Goal: Task Accomplishment & Management: Complete application form

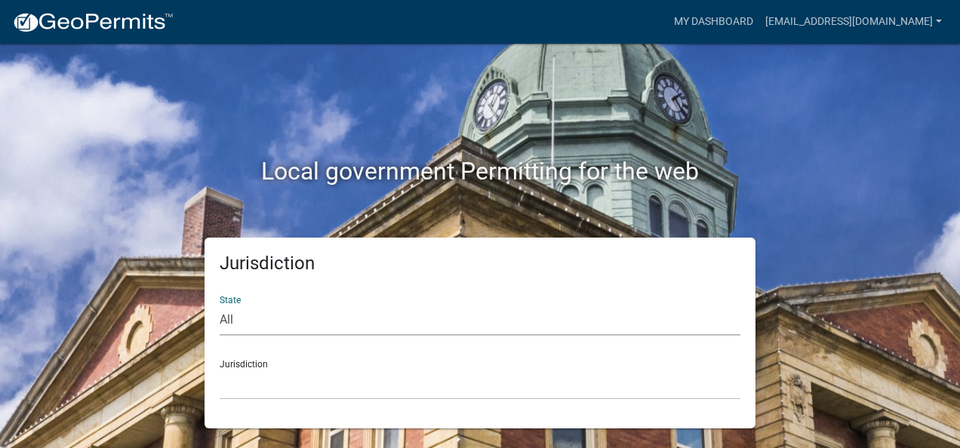
click at [343, 314] on select "All [US_STATE] [US_STATE] [US_STATE] [US_STATE] [US_STATE] [US_STATE] [US_STATE…" at bounding box center [480, 320] width 521 height 31
select select "[US_STATE]"
click at [220, 305] on select "All [US_STATE] [US_STATE] [US_STATE] [US_STATE] [US_STATE] [US_STATE] [US_STATE…" at bounding box center [480, 320] width 521 height 31
click at [288, 369] on select "[GEOGRAPHIC_DATA], [US_STATE][PERSON_NAME][GEOGRAPHIC_DATA], [US_STATE][PERSON_…" at bounding box center [480, 384] width 521 height 31
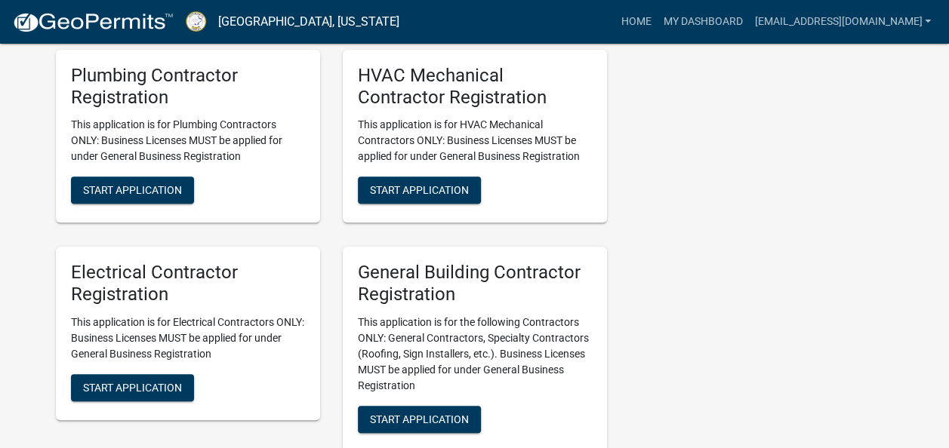
scroll to position [3197, 0]
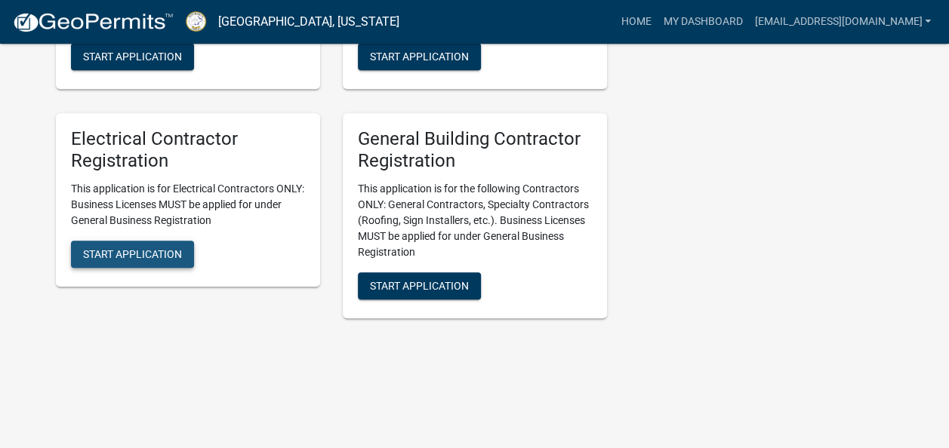
click at [141, 248] on button "Start Application" at bounding box center [132, 254] width 123 height 27
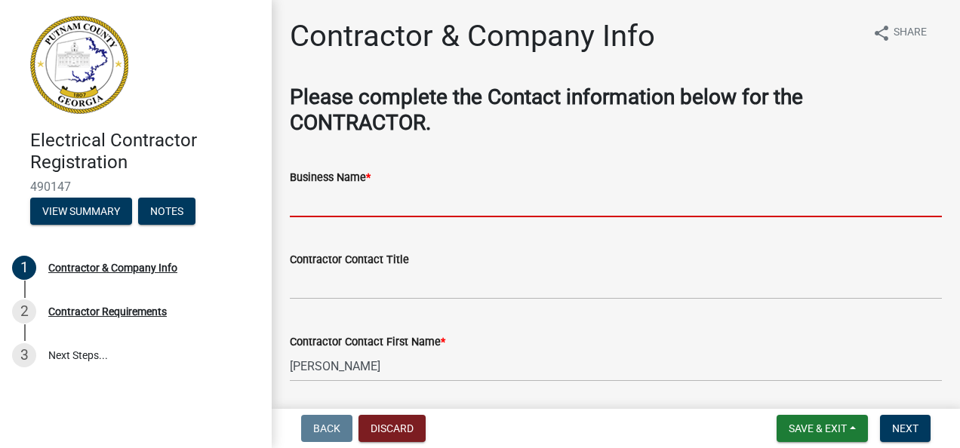
click at [343, 211] on input "Business Name *" at bounding box center [616, 201] width 652 height 31
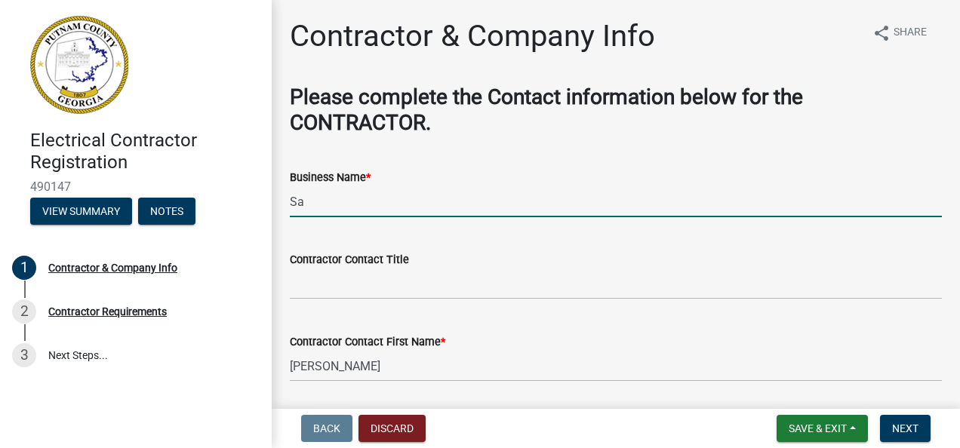
type input "Safeway Mechanical"
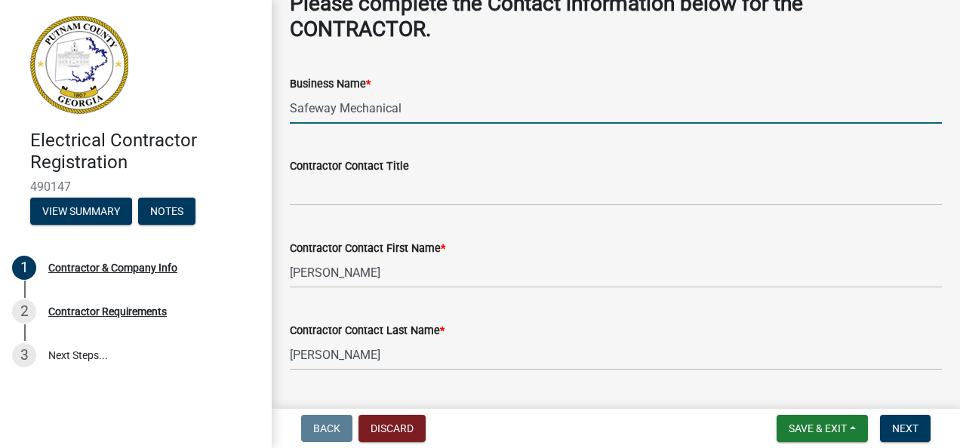
scroll to position [95, 0]
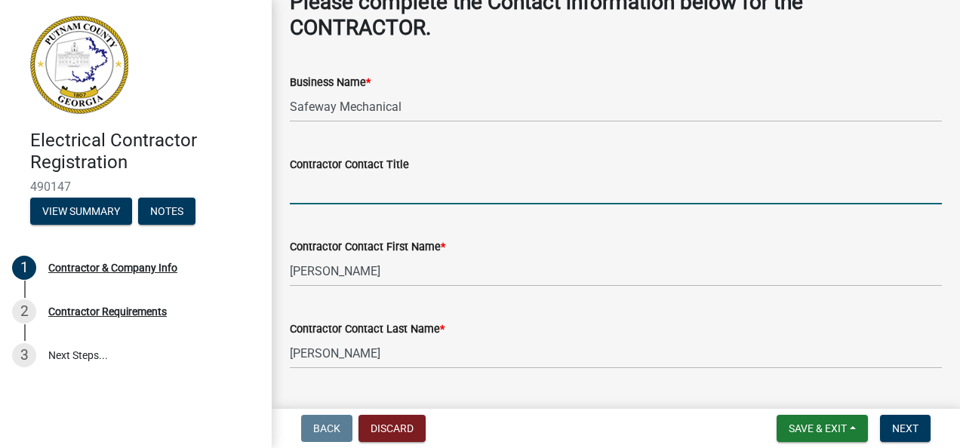
click at [368, 192] on input "Contractor Contact Title" at bounding box center [616, 189] width 652 height 31
type input "Owner"
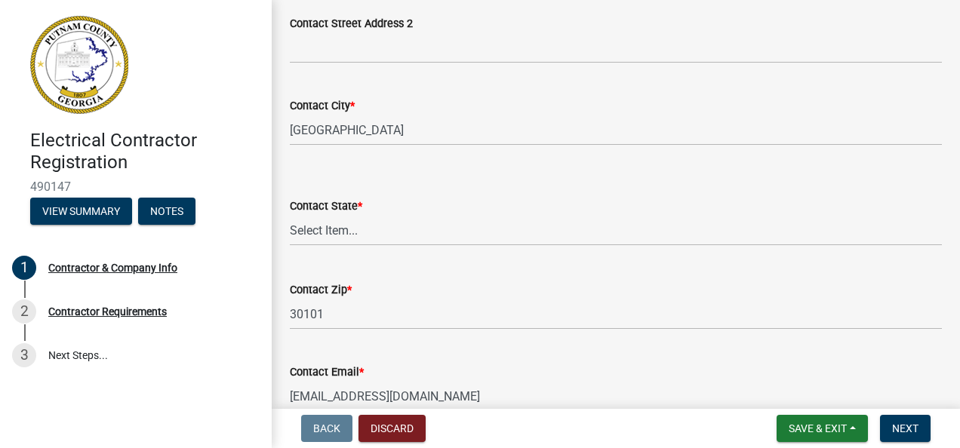
scroll to position [810, 0]
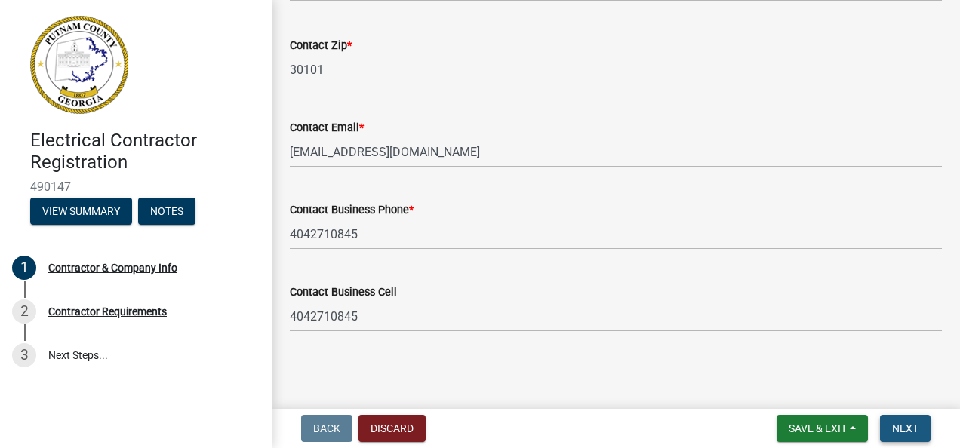
click at [904, 423] on span "Next" at bounding box center [905, 429] width 26 height 12
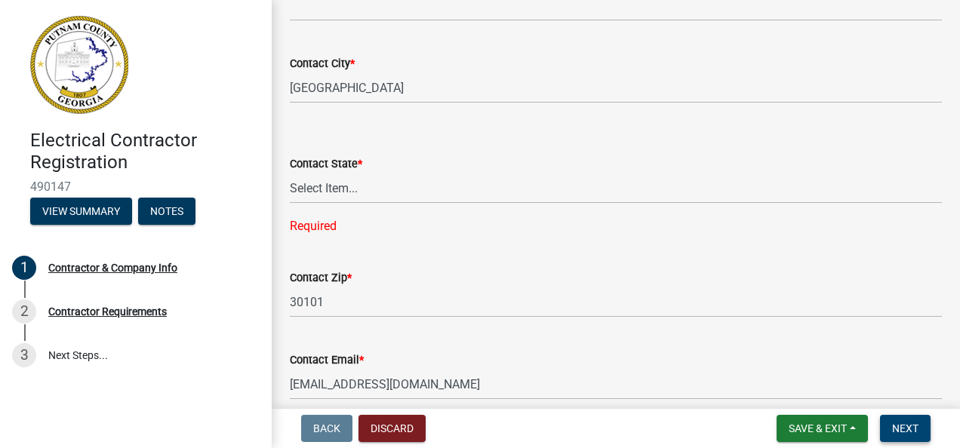
scroll to position [607, 0]
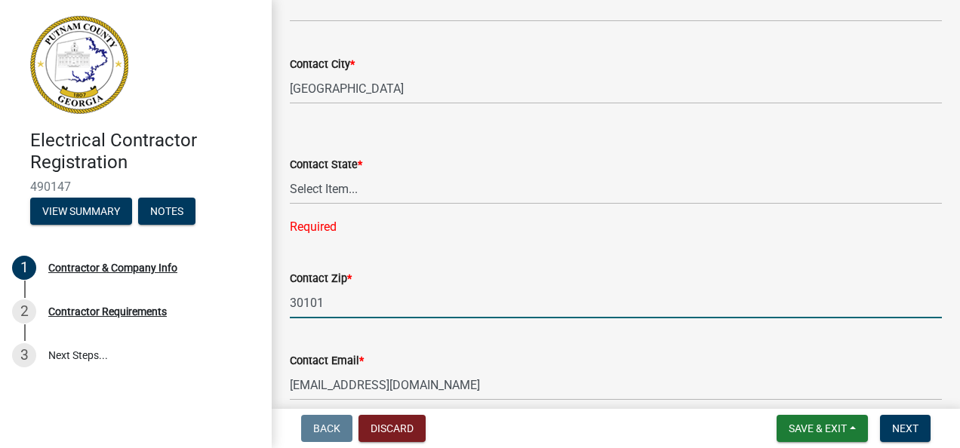
click at [358, 303] on input "30101" at bounding box center [616, 303] width 652 height 31
type input "30317"
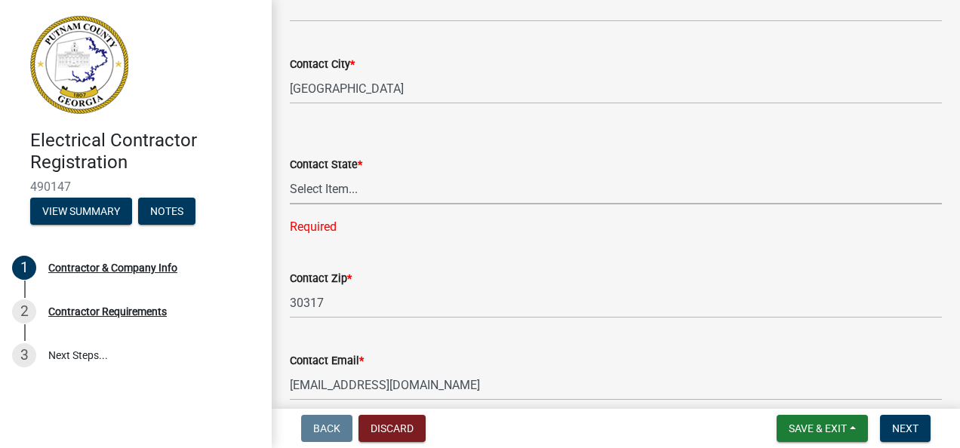
click at [426, 189] on select "Select Item... [US_STATE] [US_STATE] [US_STATE] [US_STATE] [US_STATE] [US_STATE…" at bounding box center [616, 189] width 652 height 31
select select "GA"
click at [290, 174] on select "Select Item... [US_STATE] [US_STATE] [US_STATE] [US_STATE] [US_STATE] [US_STATE…" at bounding box center [616, 189] width 652 height 31
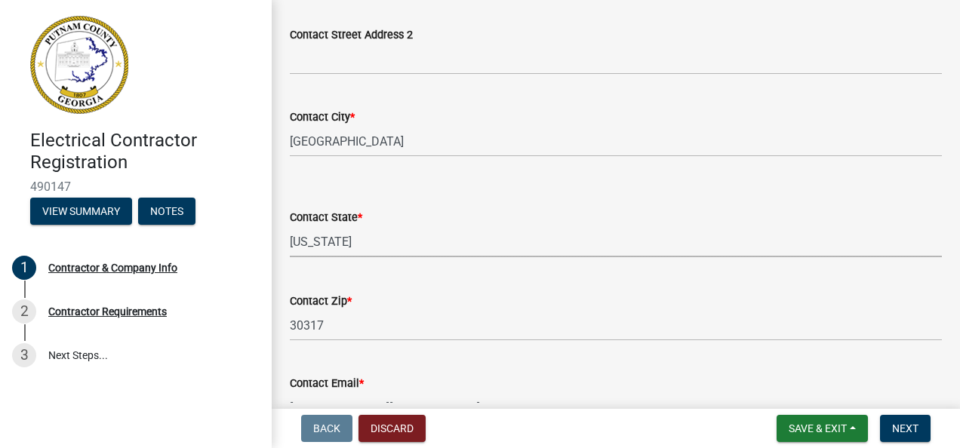
scroll to position [557, 0]
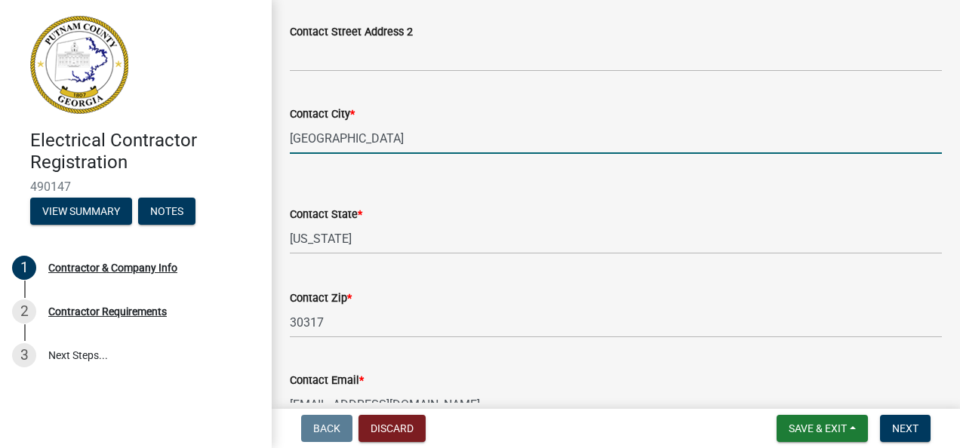
click at [420, 134] on input "[GEOGRAPHIC_DATA]" at bounding box center [616, 138] width 652 height 31
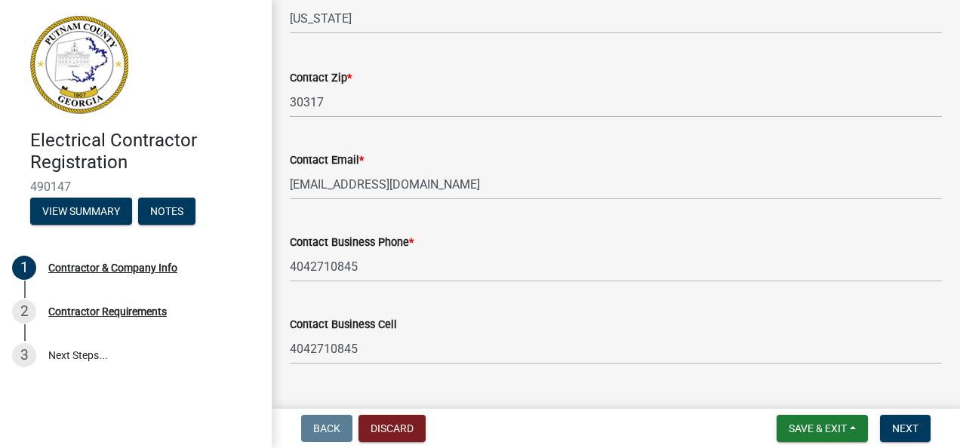
scroll to position [810, 0]
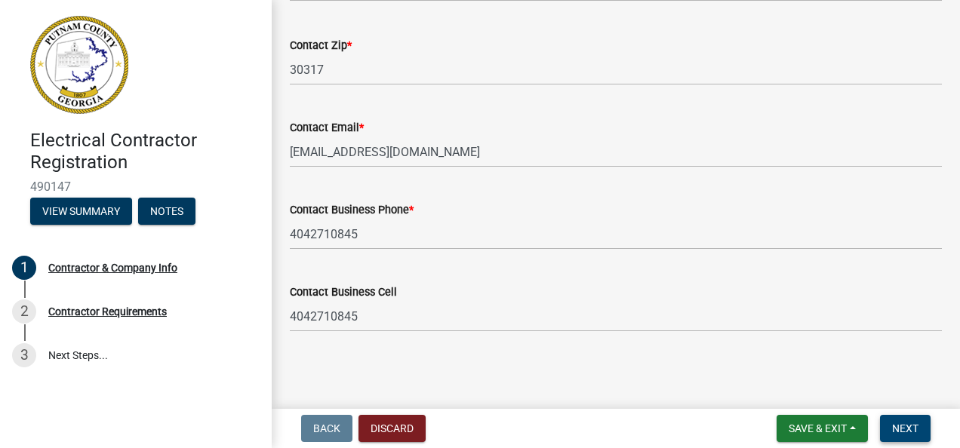
type input "[GEOGRAPHIC_DATA]"
click at [907, 423] on span "Next" at bounding box center [905, 429] width 26 height 12
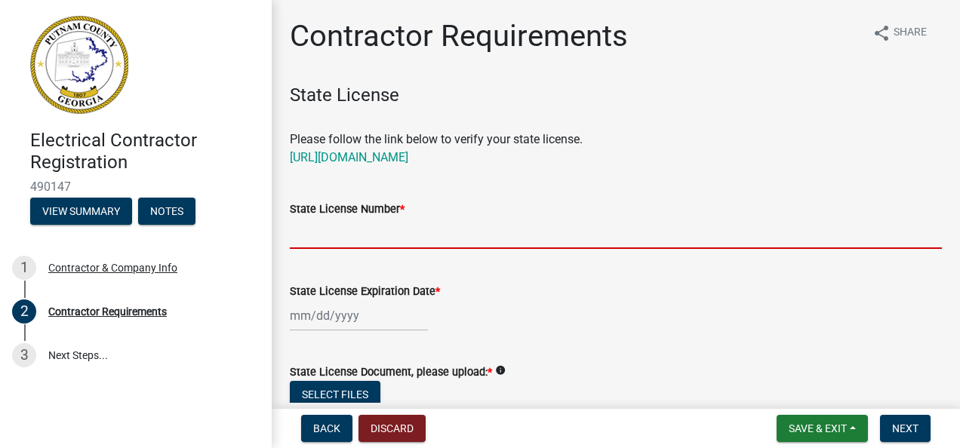
click at [401, 237] on input "State License Number *" at bounding box center [616, 233] width 652 height 31
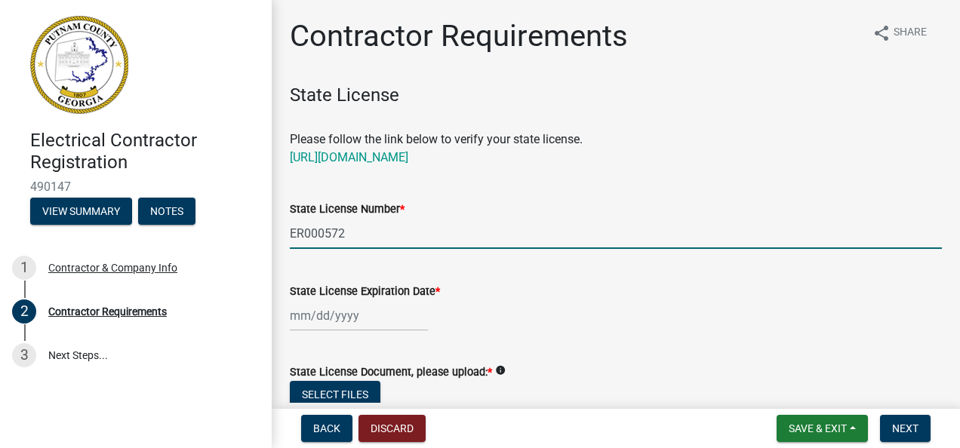
type input "ER000572"
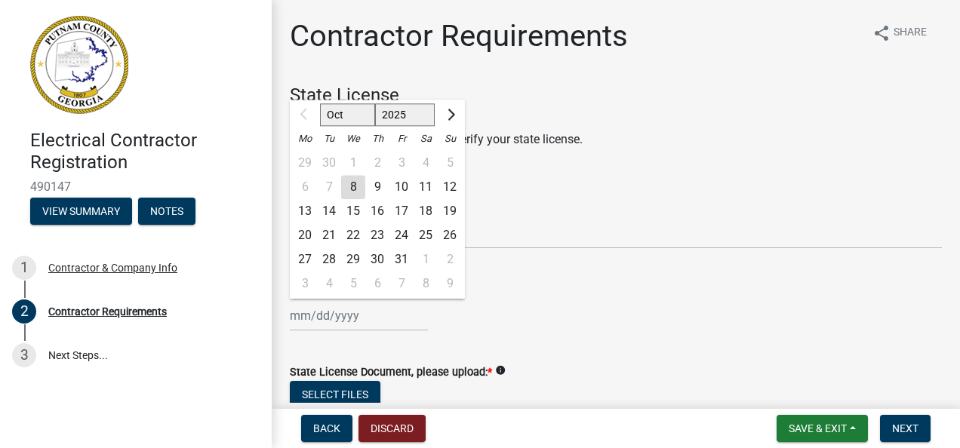
click at [291, 321] on input "State License Expiration Date *" at bounding box center [359, 315] width 138 height 31
click at [447, 115] on span "Next month" at bounding box center [449, 114] width 11 height 11
select select "1"
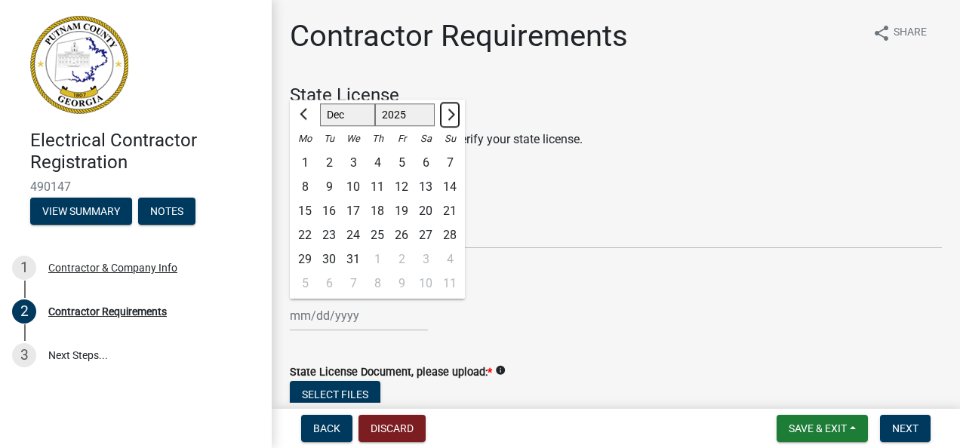
select select "2026"
click at [447, 115] on span "Next month" at bounding box center [449, 114] width 11 height 11
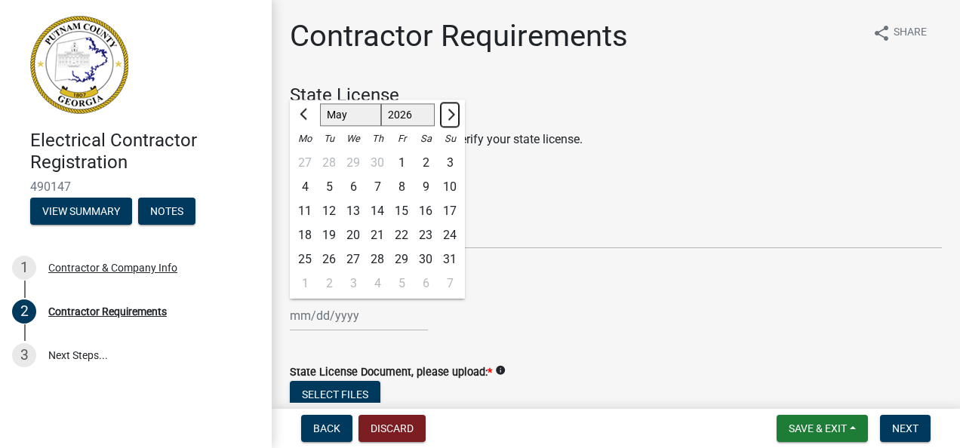
click at [447, 115] on span "Next month" at bounding box center [449, 114] width 11 height 11
click at [310, 114] on span "Previous month" at bounding box center [305, 114] width 11 height 11
select select "6"
click at [334, 255] on div "30" at bounding box center [329, 260] width 24 height 24
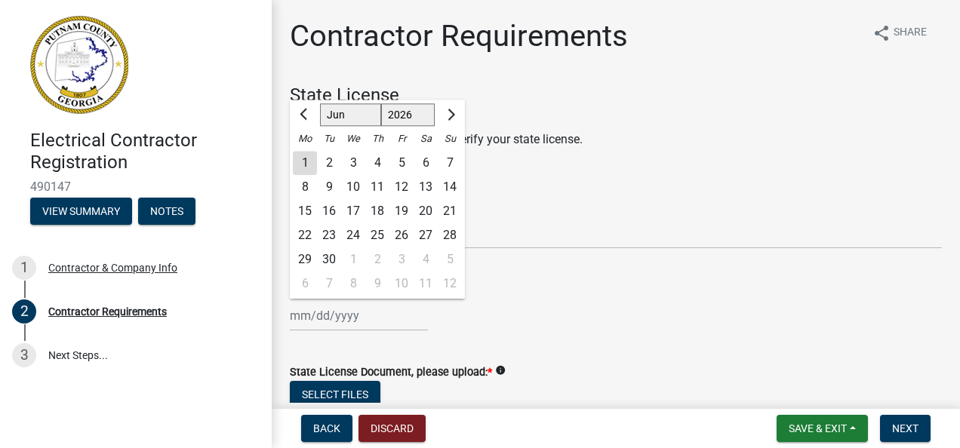
type input "[DATE]"
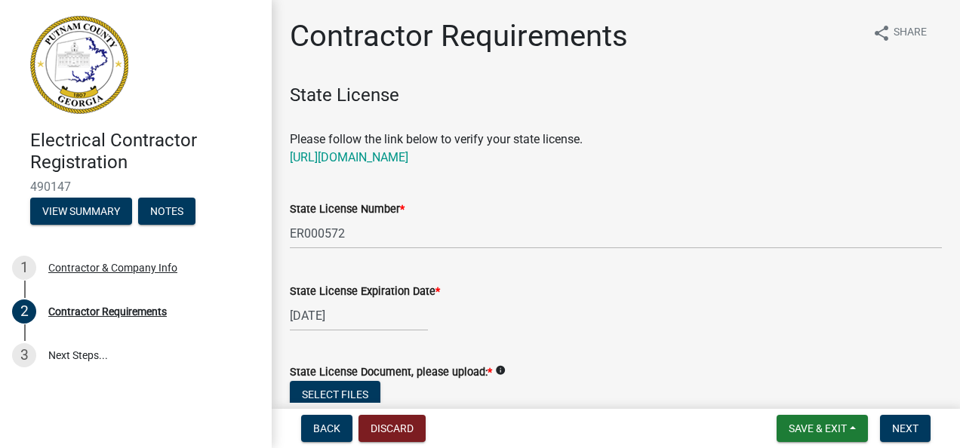
click at [334, 255] on wm-data-entity-input "State License Number * ER000572" at bounding box center [616, 220] width 652 height 82
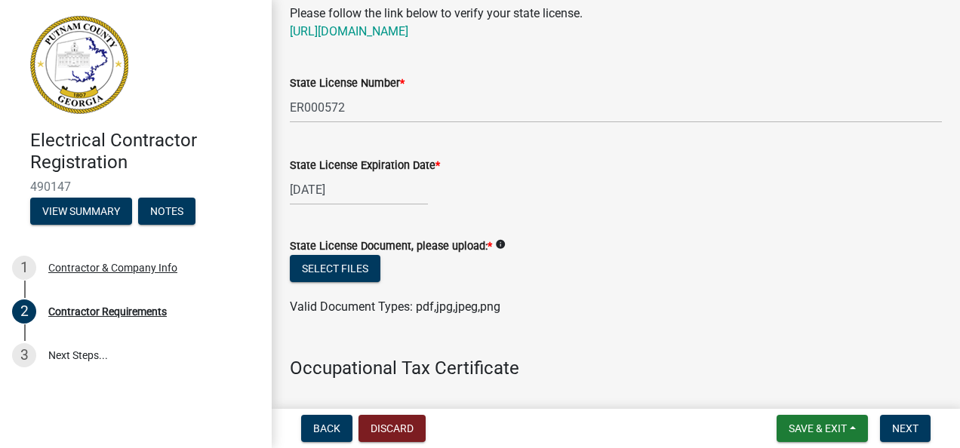
scroll to position [127, 0]
click at [353, 273] on button "Select files" at bounding box center [335, 267] width 91 height 27
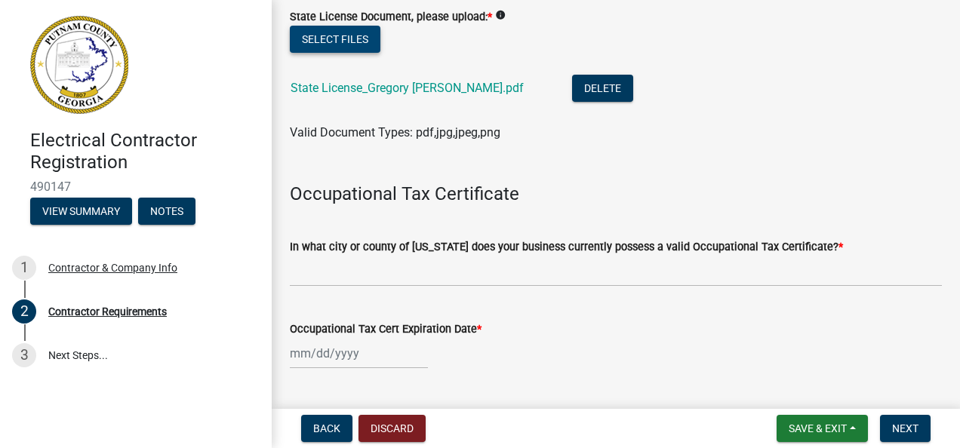
scroll to position [357, 0]
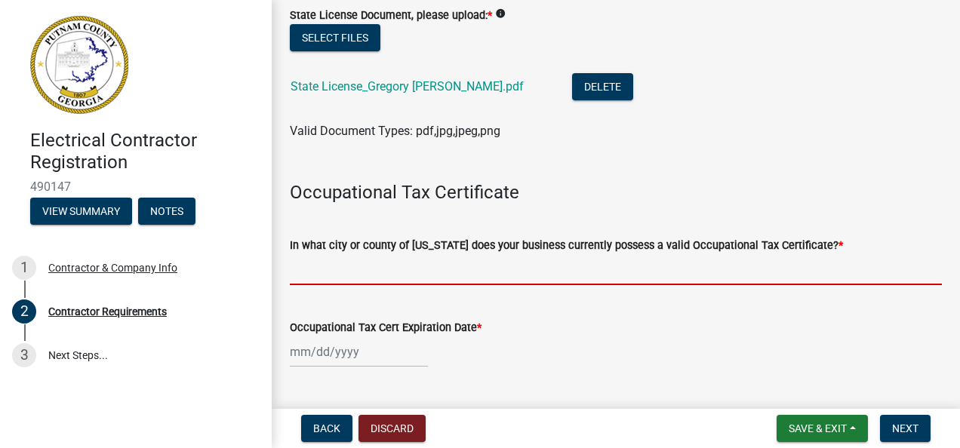
click at [408, 266] on input "In what city or county of [US_STATE] does your business currently possess a val…" at bounding box center [616, 269] width 652 height 31
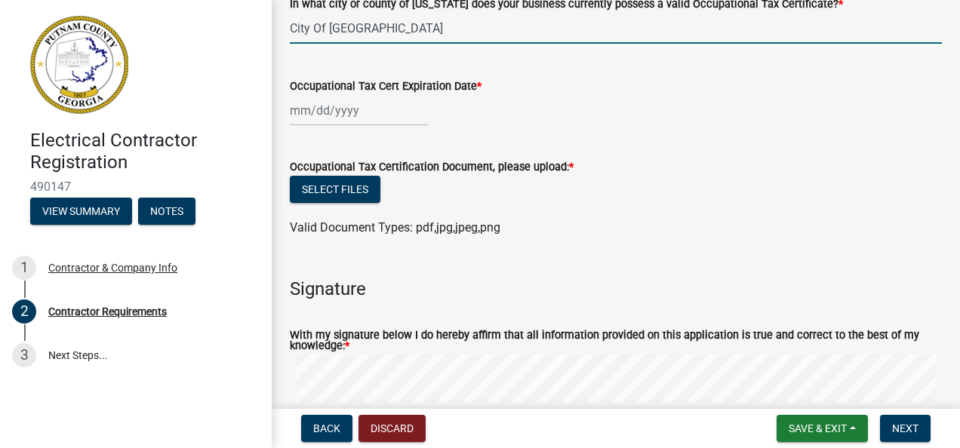
scroll to position [600, 0]
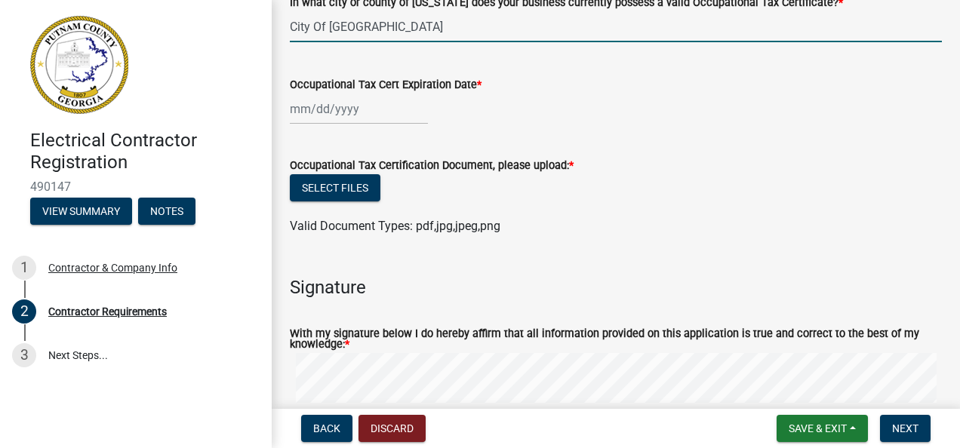
type input "City Of [GEOGRAPHIC_DATA]"
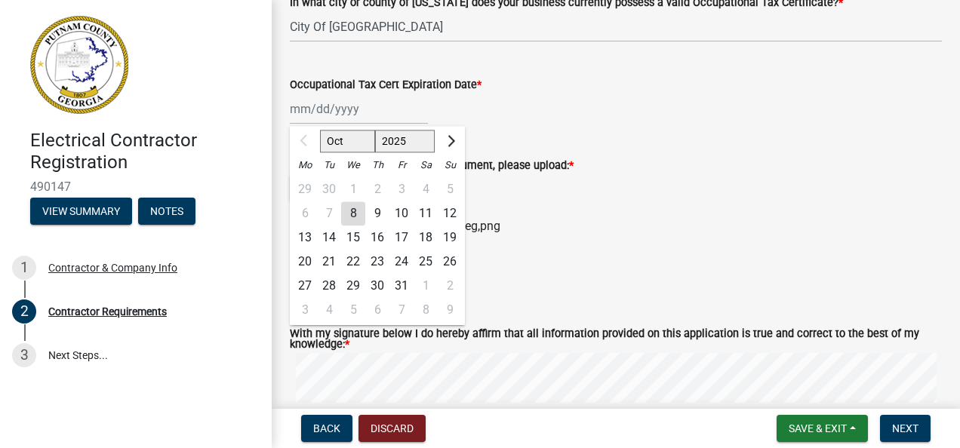
click at [293, 111] on div "Oct Nov [DATE] 2026 2027 2028 2029 2030 2031 2032 2033 2034 2035 2036 2037 2038…" at bounding box center [359, 109] width 138 height 31
click at [442, 140] on button "Next month" at bounding box center [450, 142] width 18 height 24
select select "12"
click at [355, 282] on div "31" at bounding box center [353, 287] width 24 height 24
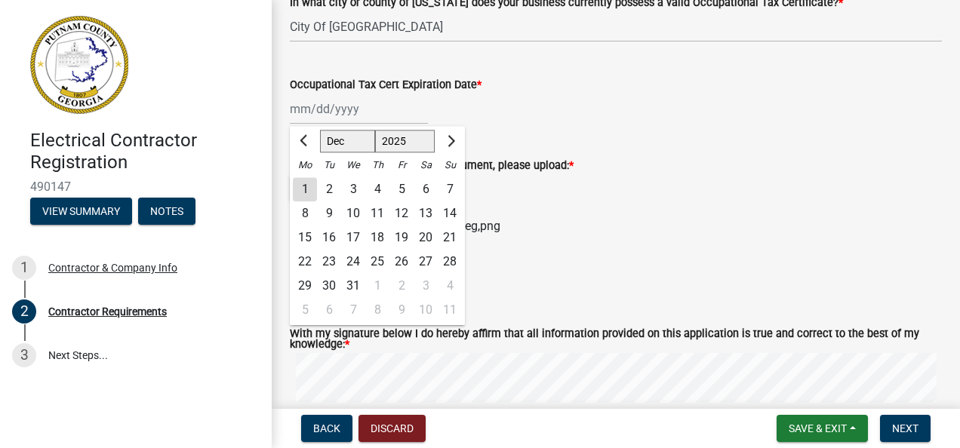
type input "[DATE]"
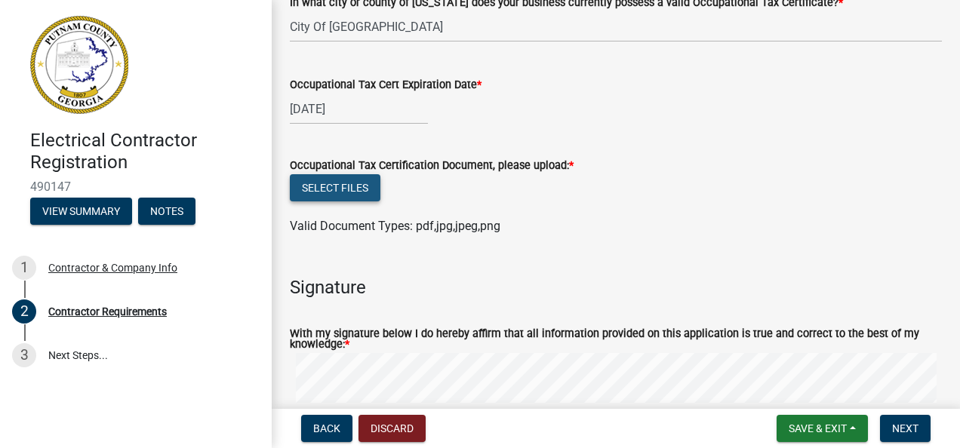
click at [348, 189] on button "Select files" at bounding box center [335, 187] width 91 height 27
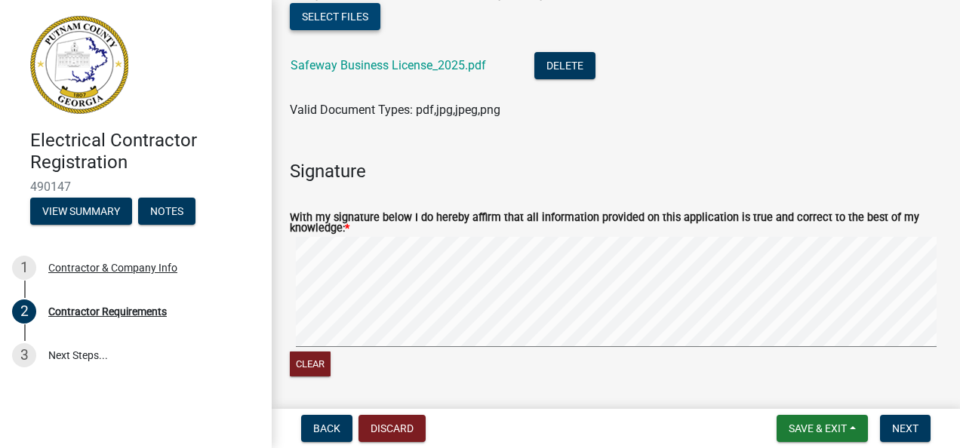
scroll to position [777, 0]
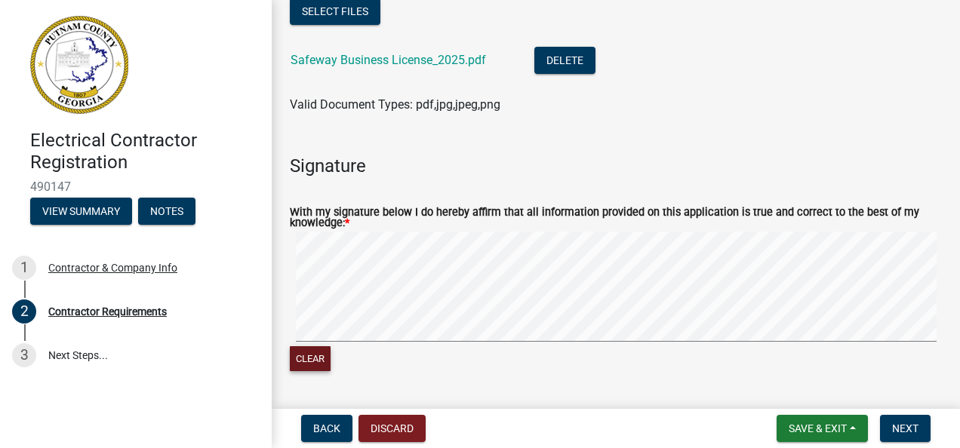
click at [313, 366] on button "Clear" at bounding box center [310, 358] width 41 height 25
click at [299, 367] on button "Clear" at bounding box center [310, 358] width 41 height 25
click at [918, 430] on span "Next" at bounding box center [905, 429] width 26 height 12
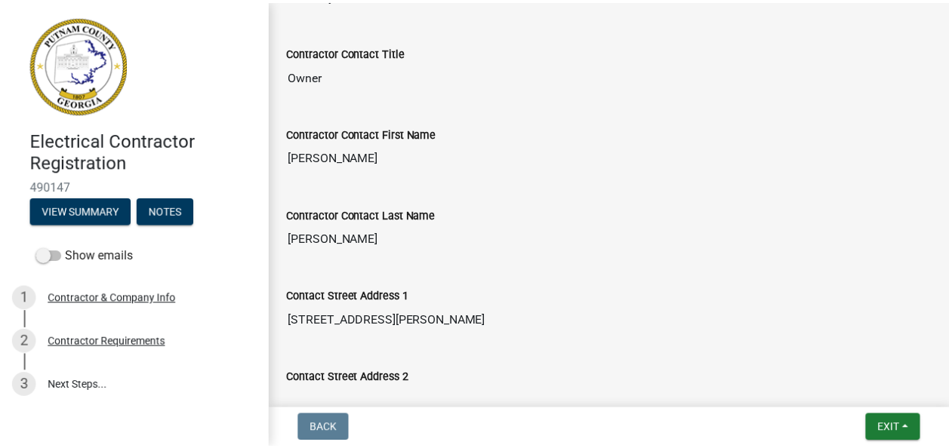
scroll to position [889, 0]
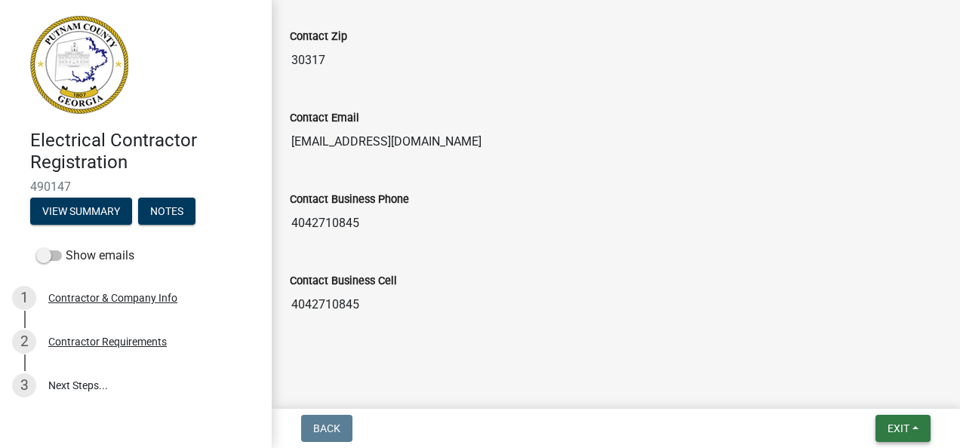
click at [891, 428] on span "Exit" at bounding box center [899, 429] width 22 height 12
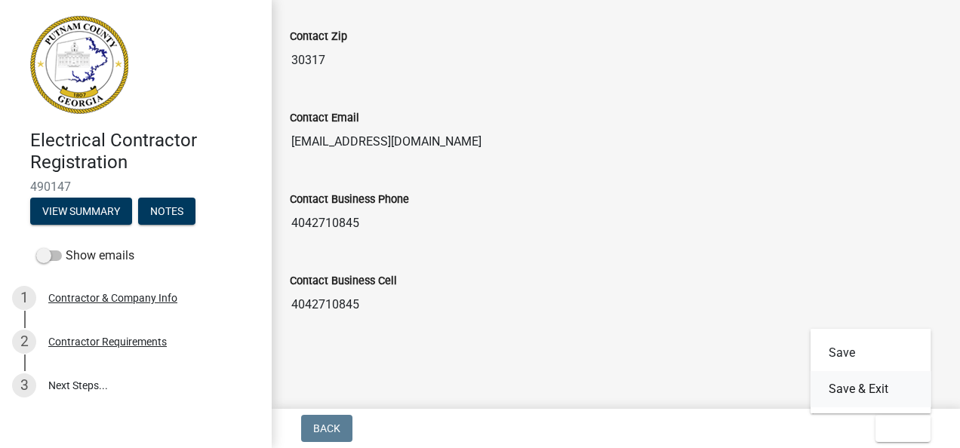
click at [868, 382] on button "Save & Exit" at bounding box center [871, 389] width 121 height 36
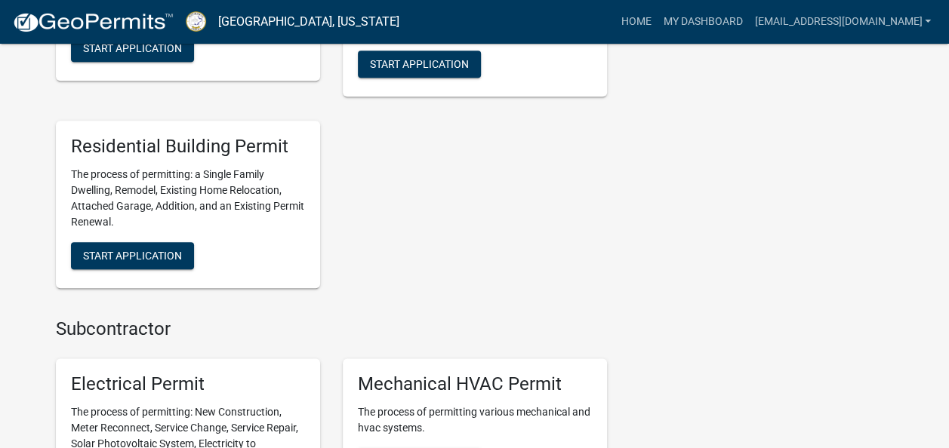
scroll to position [916, 0]
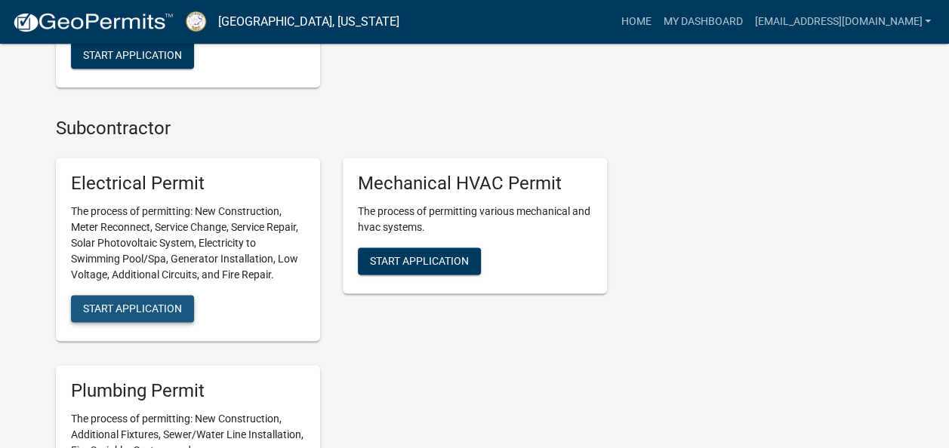
click at [122, 311] on span "Start Application" at bounding box center [132, 308] width 99 height 12
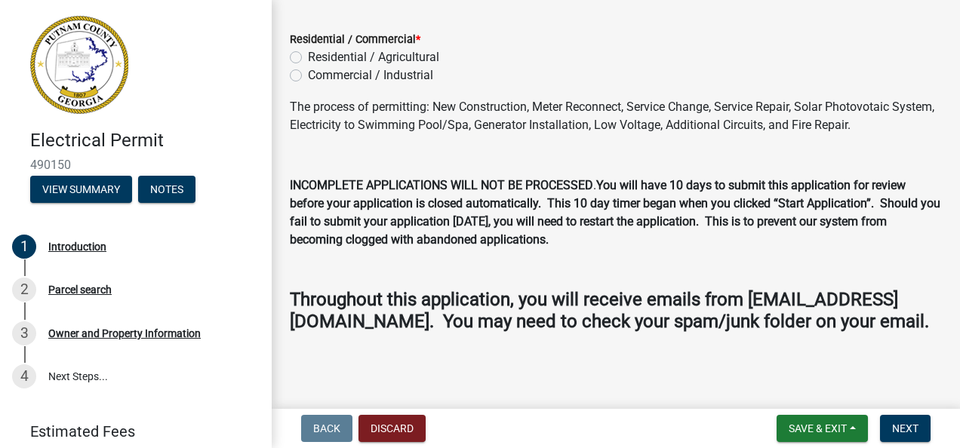
scroll to position [94, 0]
click at [308, 66] on label "Commercial / Industrial" at bounding box center [370, 75] width 125 height 18
click at [308, 66] on input "Commercial / Industrial" at bounding box center [313, 71] width 10 height 10
radio input "true"
click at [914, 434] on span "Next" at bounding box center [905, 429] width 26 height 12
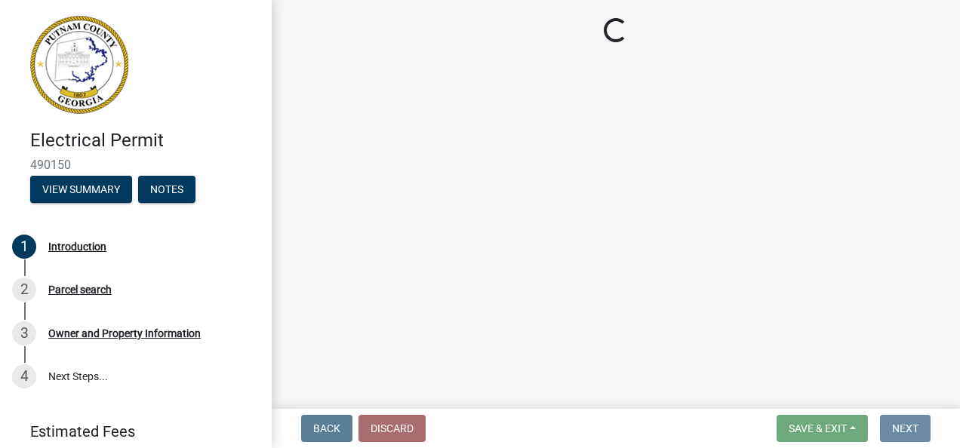
scroll to position [0, 0]
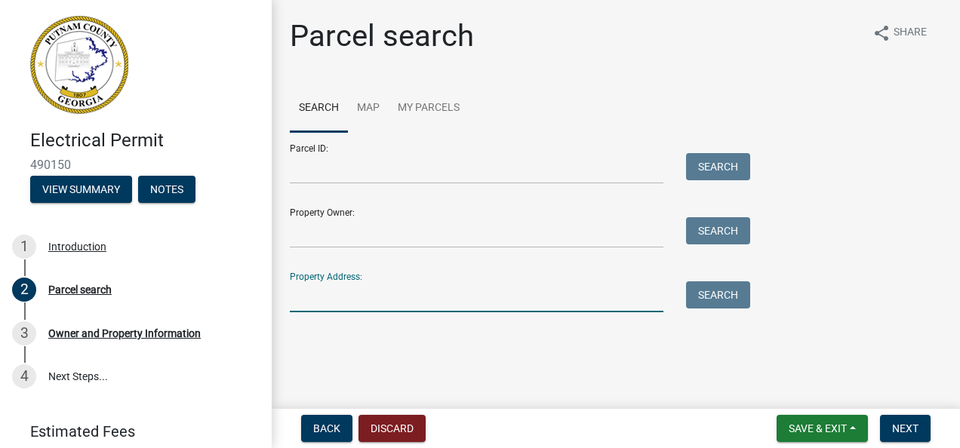
click at [331, 296] on input "Property Address:" at bounding box center [477, 297] width 374 height 31
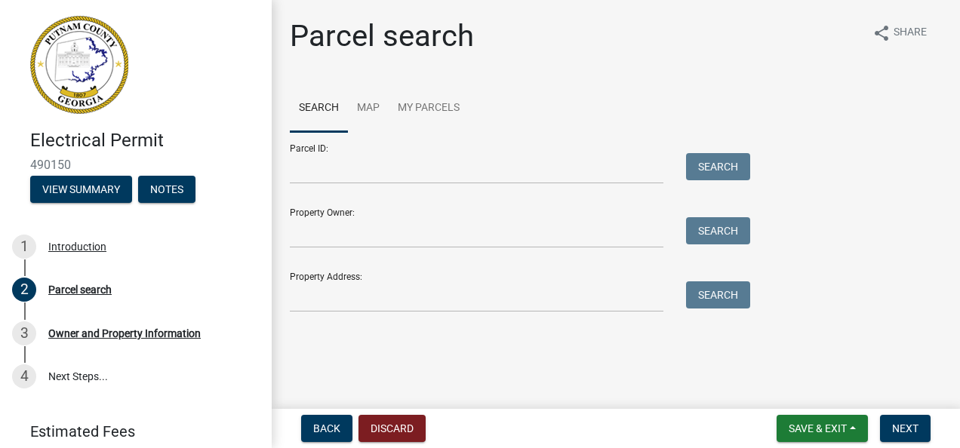
click at [389, 386] on main "Parcel search share Share Search Map My Parcels Parcel ID: Search Property Owne…" at bounding box center [616, 201] width 688 height 403
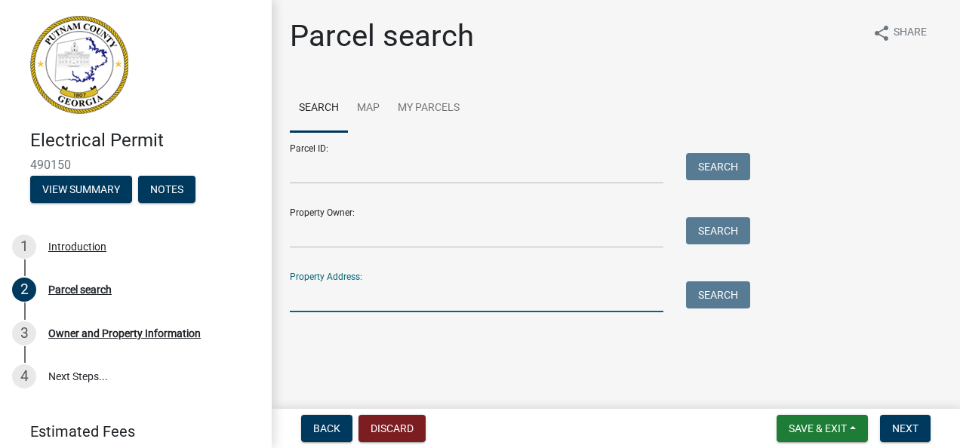
click at [303, 301] on input "Property Address:" at bounding box center [477, 297] width 374 height 31
paste input "[STREET_ADDRESS]"
type input "[STREET_ADDRESS]"
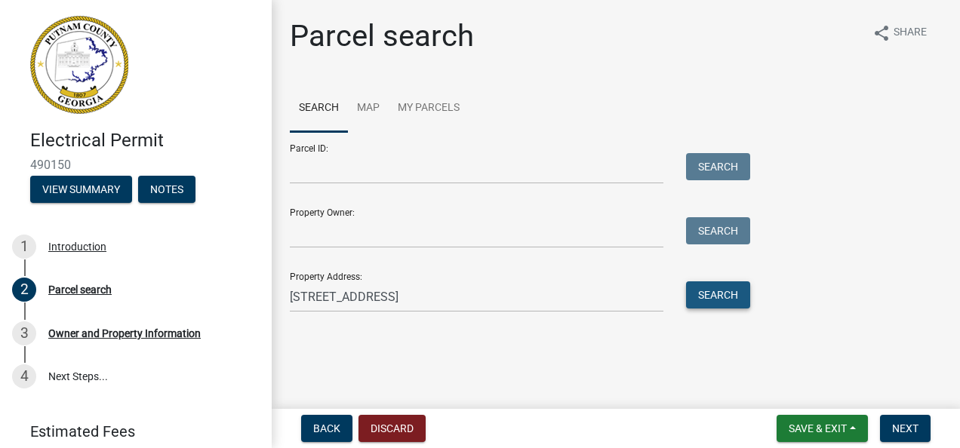
click at [728, 295] on button "Search" at bounding box center [718, 295] width 64 height 27
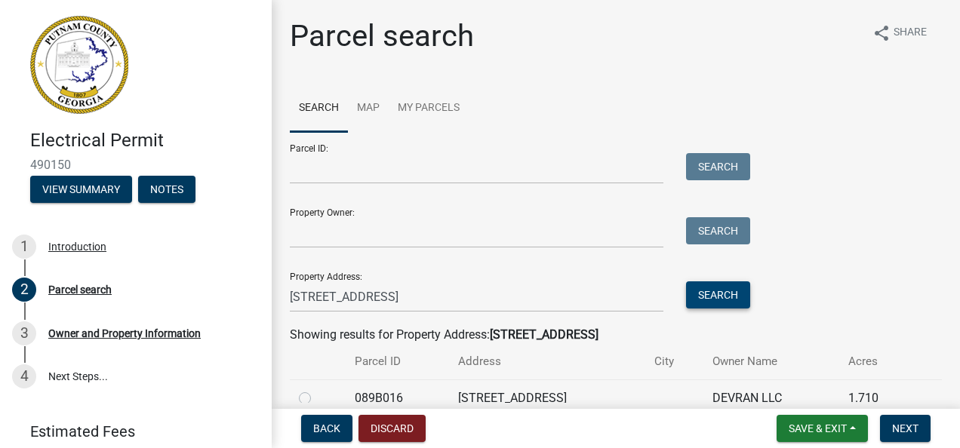
scroll to position [72, 0]
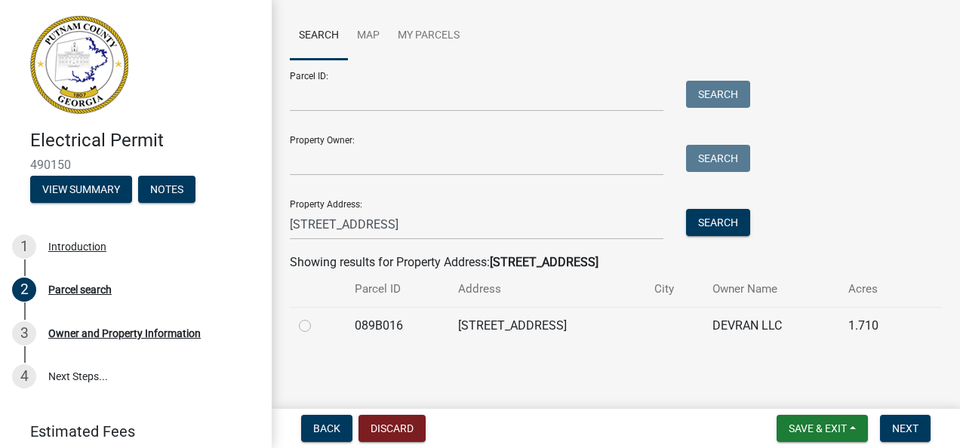
click at [317, 317] on label at bounding box center [317, 317] width 0 height 0
click at [317, 327] on input "radio" at bounding box center [322, 322] width 10 height 10
radio input "true"
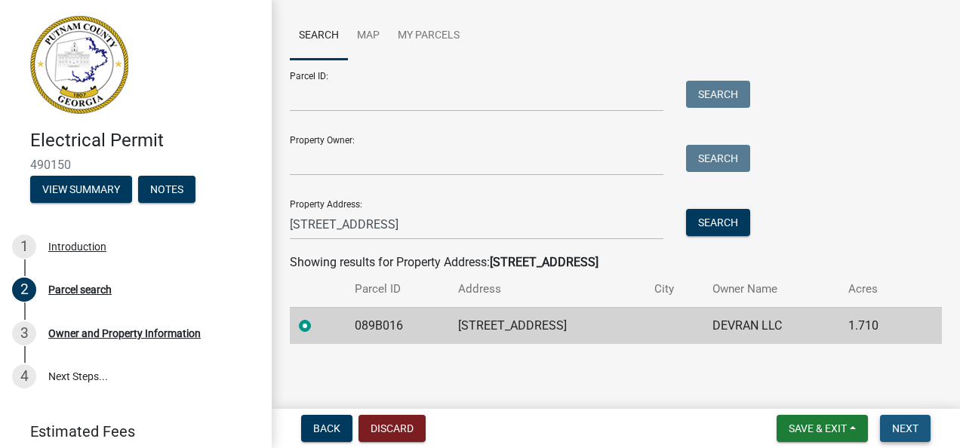
click at [915, 429] on span "Next" at bounding box center [905, 429] width 26 height 12
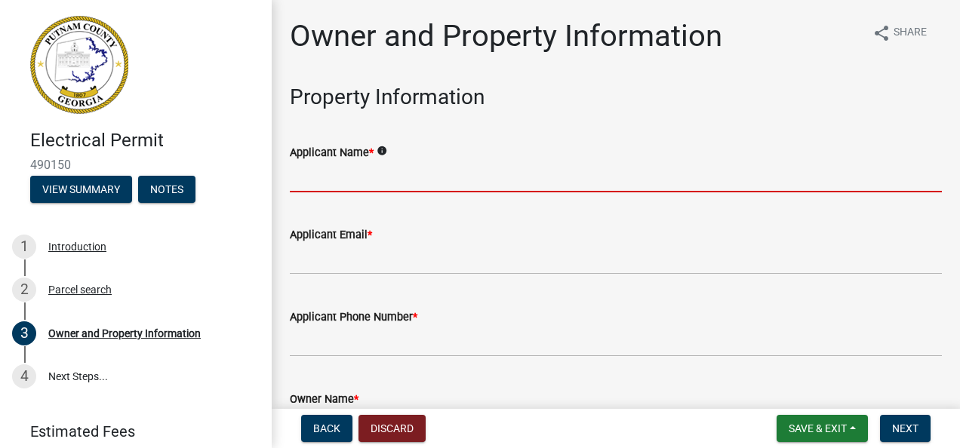
click at [392, 187] on input "Applicant Name *" at bounding box center [616, 177] width 652 height 31
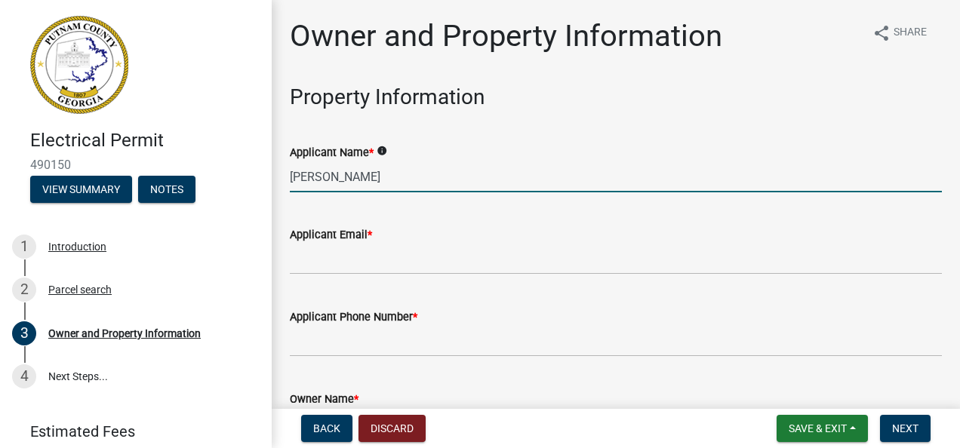
type input "[PERSON_NAME]"
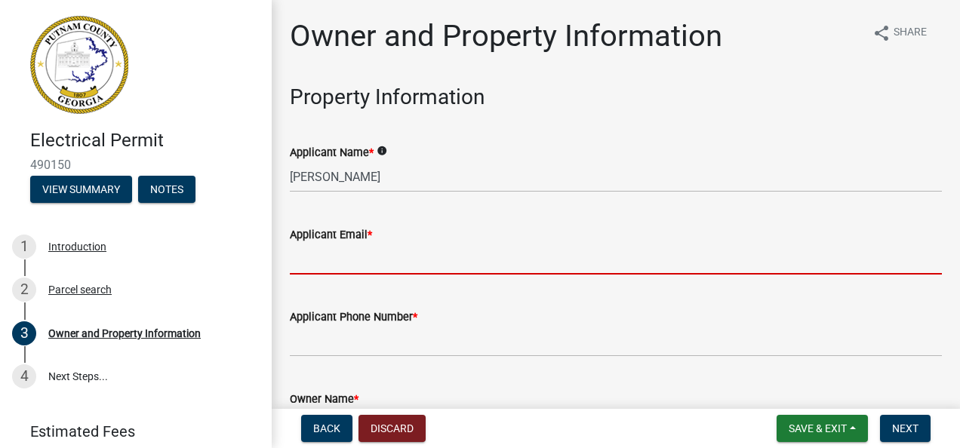
click at [329, 258] on input "Applicant Email *" at bounding box center [616, 259] width 652 height 31
type input "[EMAIL_ADDRESS][DOMAIN_NAME]"
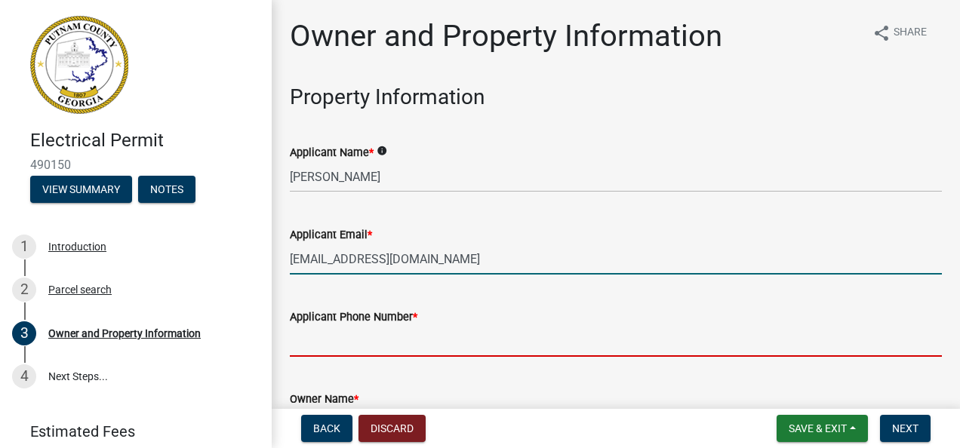
type input "4042710845"
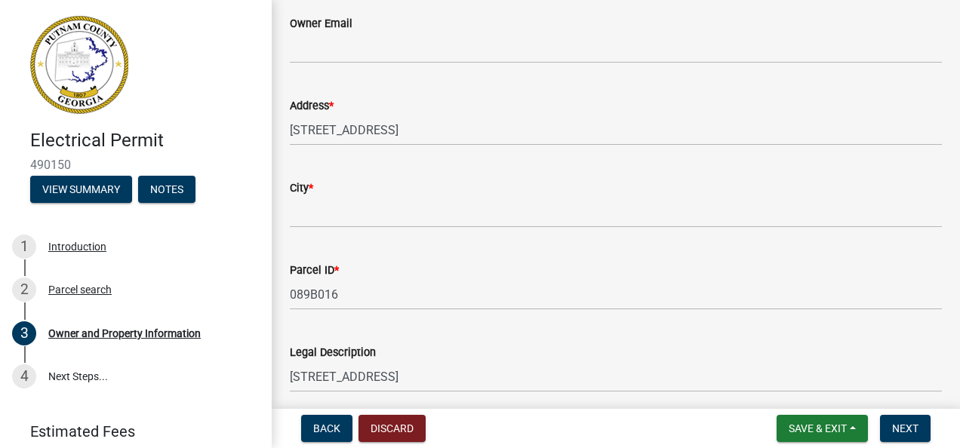
scroll to position [459, 0]
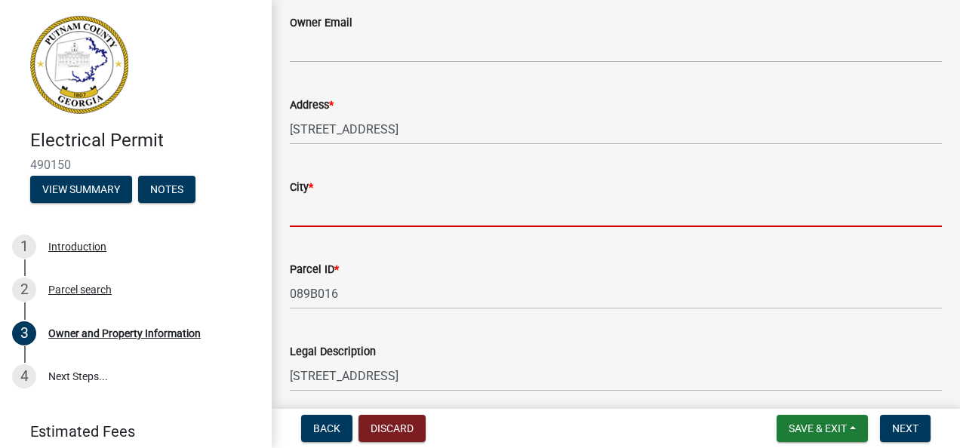
click at [346, 211] on input "City *" at bounding box center [616, 211] width 652 height 31
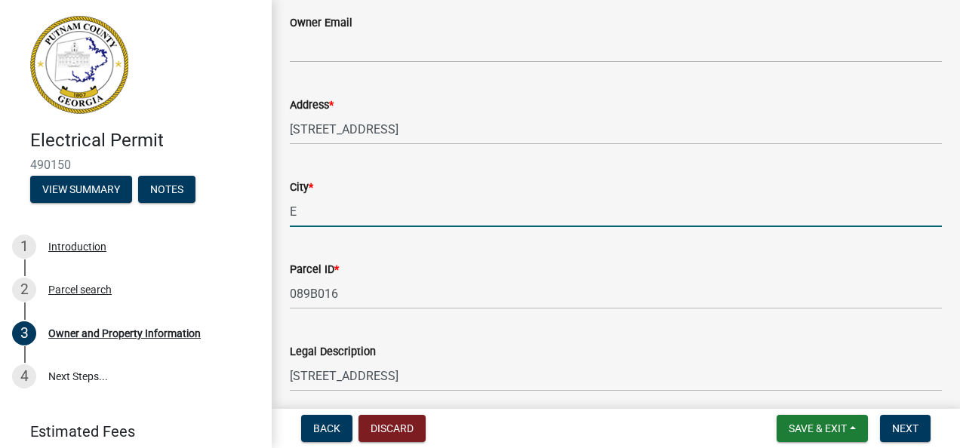
type input "Eatonton"
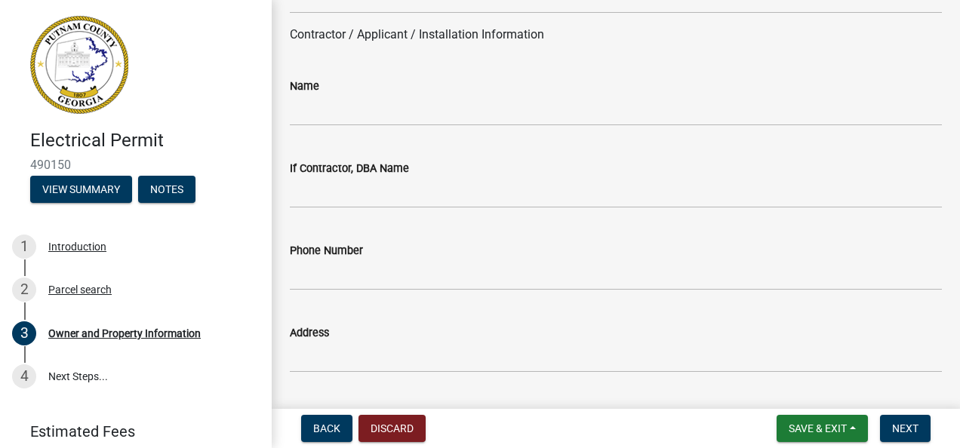
scroll to position [1289, 0]
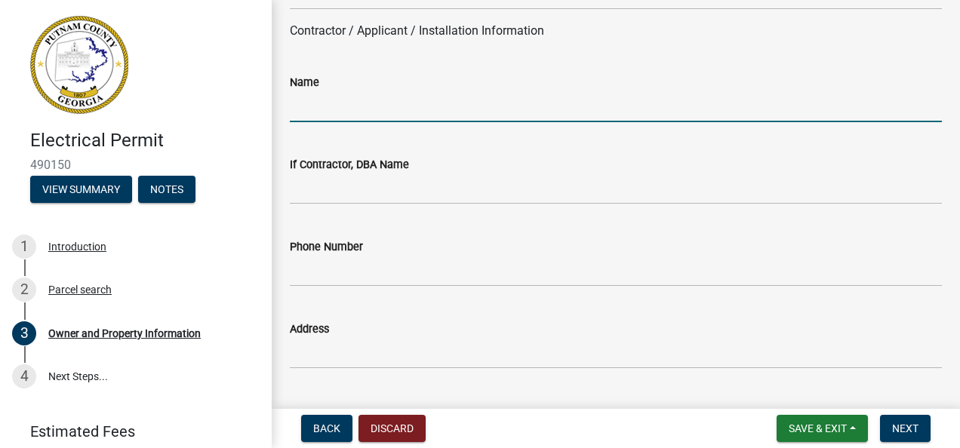
click at [335, 115] on input "Name" at bounding box center [616, 106] width 652 height 31
type input "A"
type input "[PERSON_NAME]"
type input "[STREET_ADDRESS][PERSON_NAME]"
type input "[GEOGRAPHIC_DATA]"
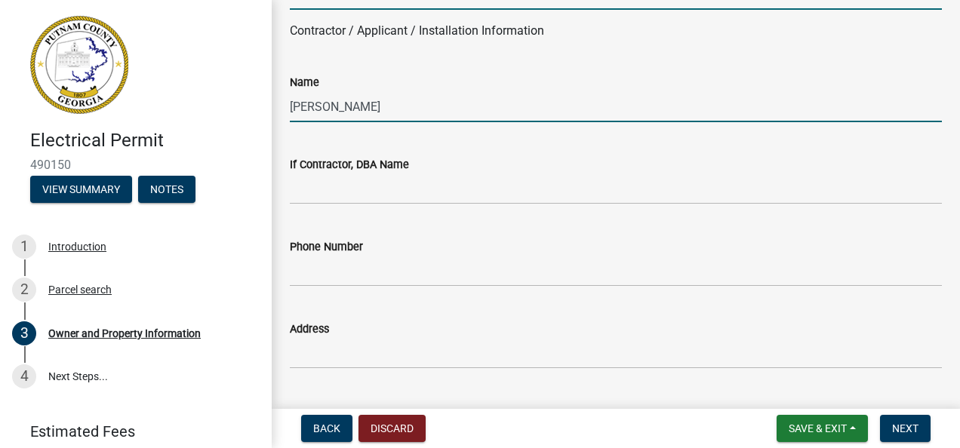
type input "30101"
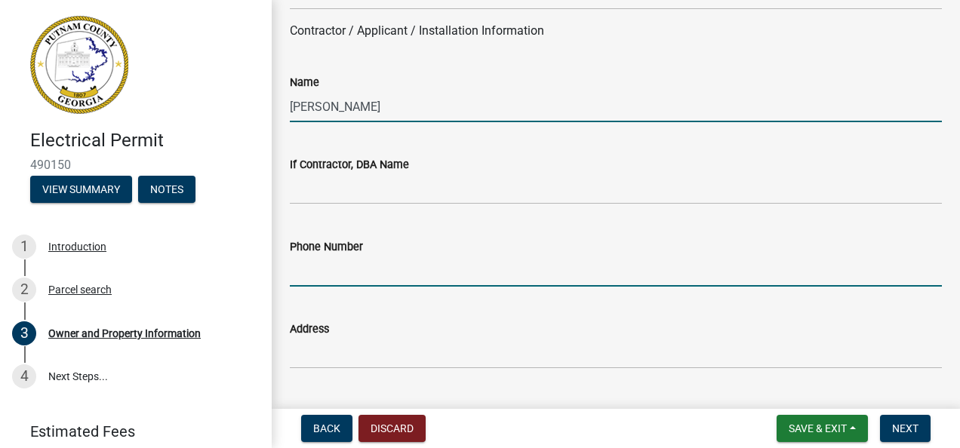
type input "4042710845"
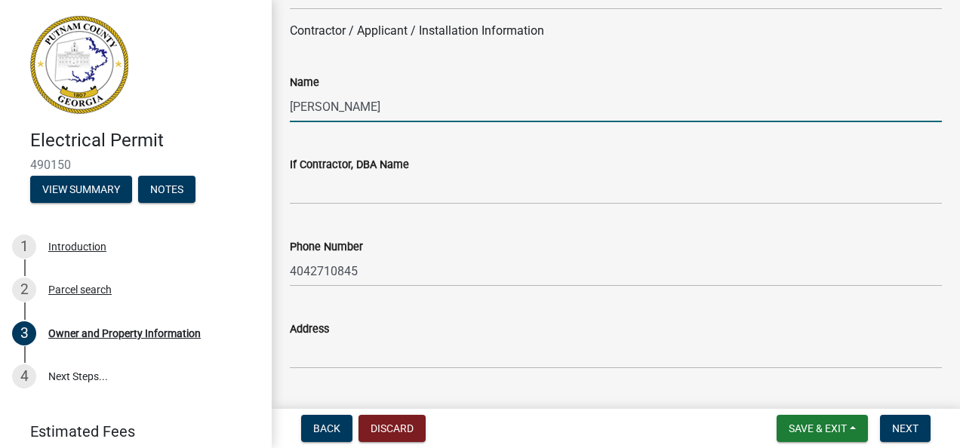
scroll to position [1286, 0]
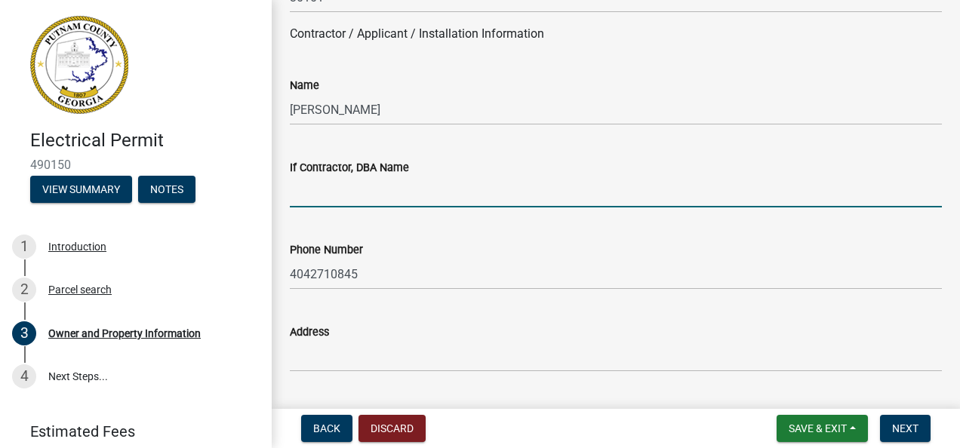
click at [352, 190] on input "If Contractor, DBA Name" at bounding box center [616, 192] width 652 height 31
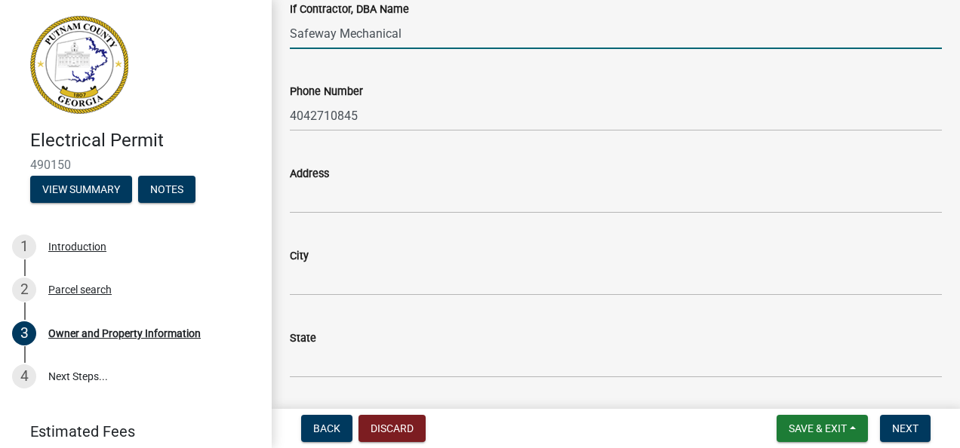
scroll to position [1449, 0]
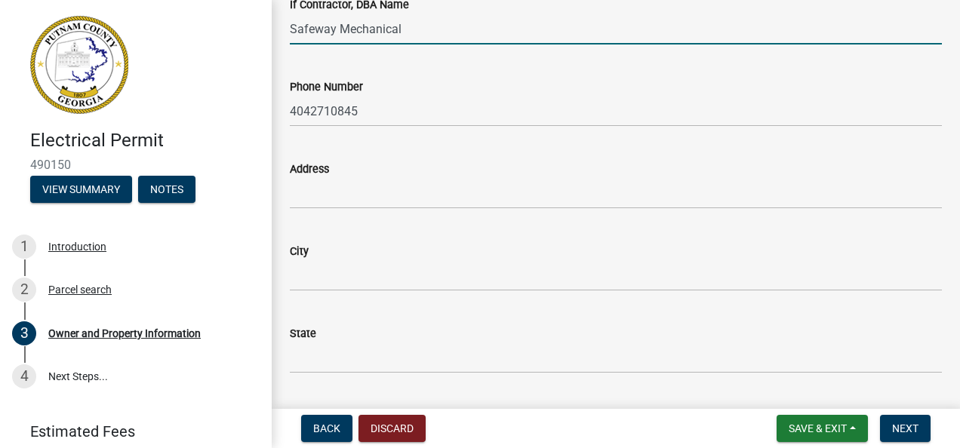
type input "Safeway Mechanical"
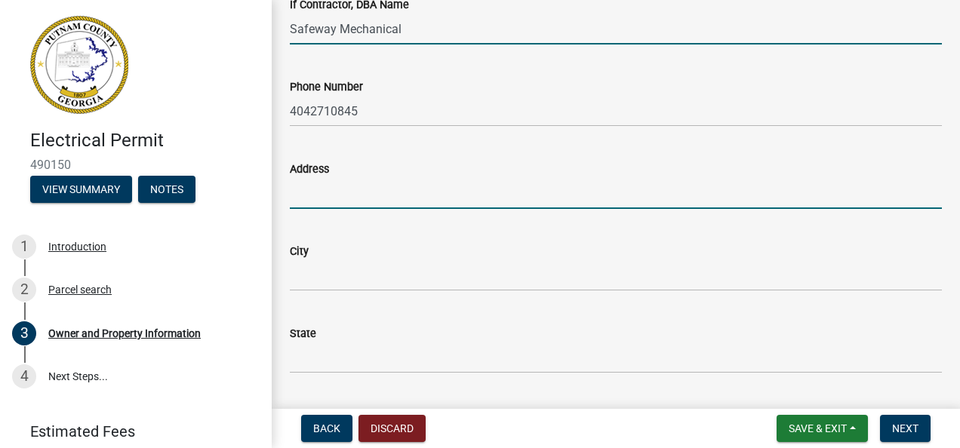
click at [312, 190] on input "Address" at bounding box center [616, 193] width 652 height 31
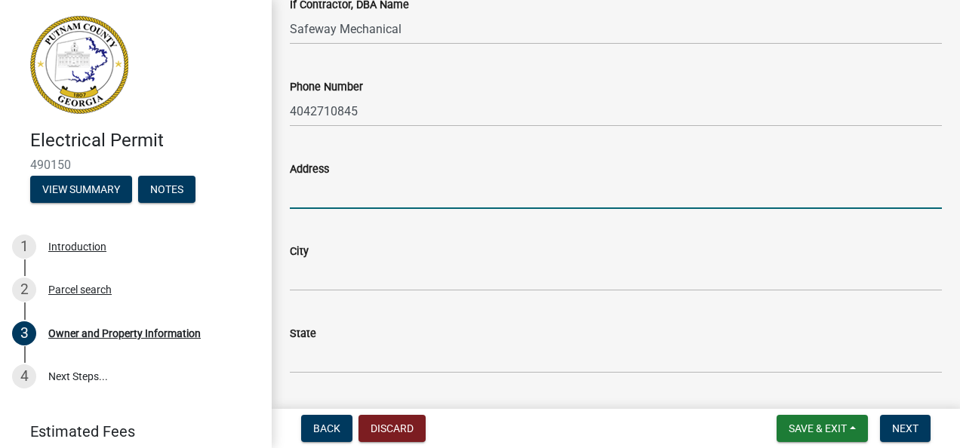
type input "[STREET_ADDRESS][PERSON_NAME]"
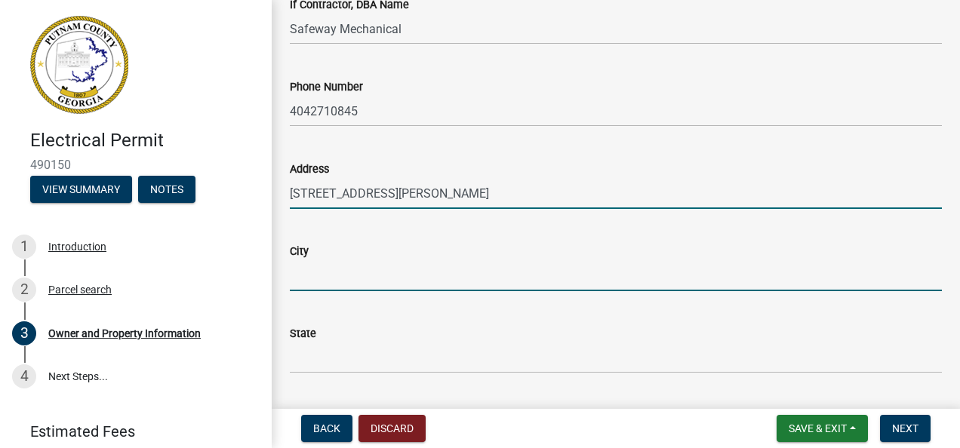
type input "[GEOGRAPHIC_DATA]"
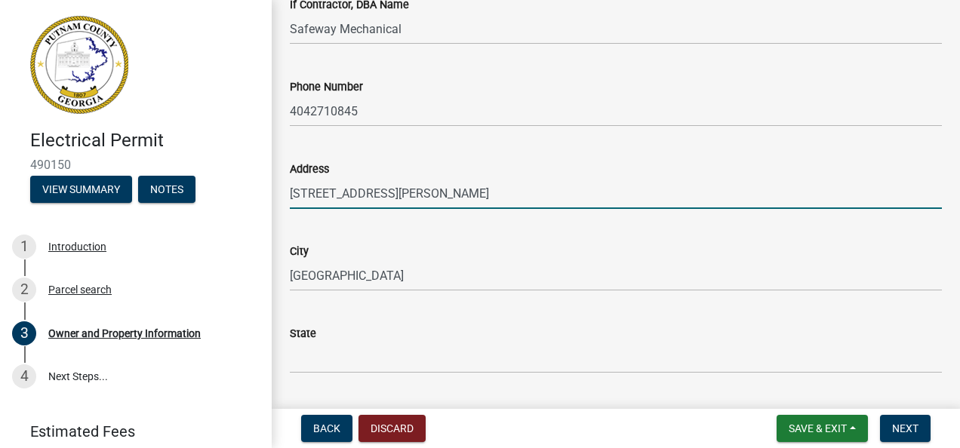
type input "30101"
type input "[EMAIL_ADDRESS][DOMAIN_NAME]"
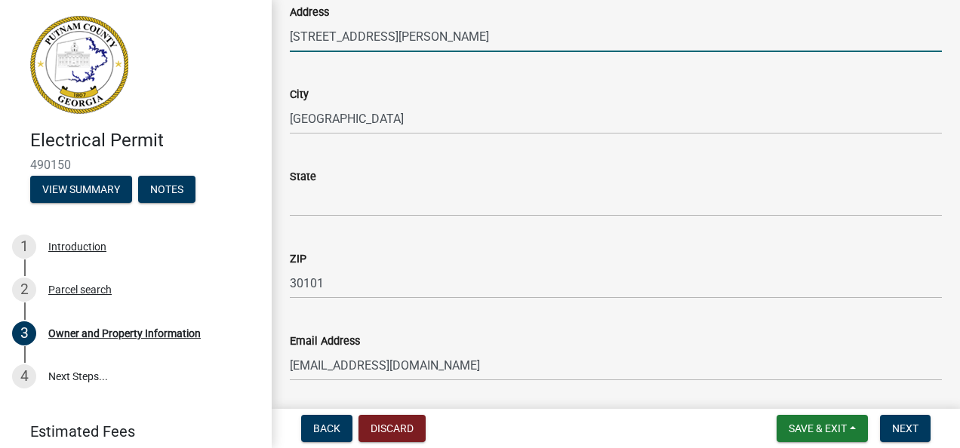
scroll to position [1606, 0]
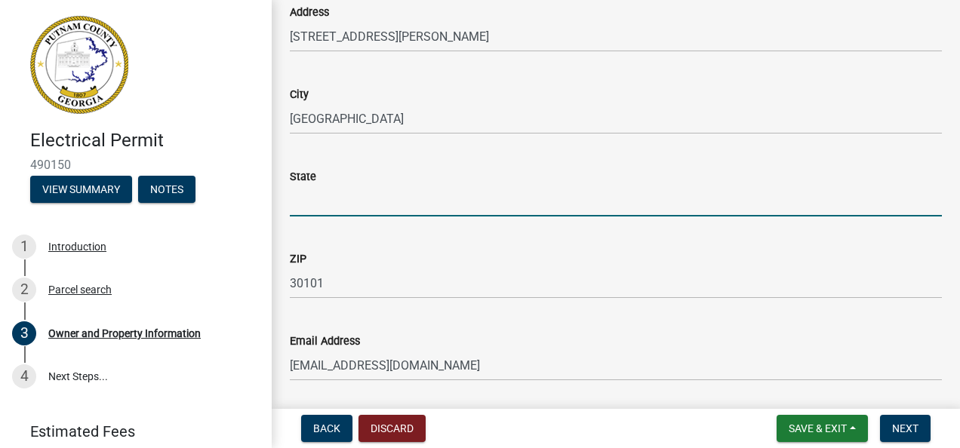
click at [343, 207] on input "State" at bounding box center [616, 201] width 652 height 31
type input "GA"
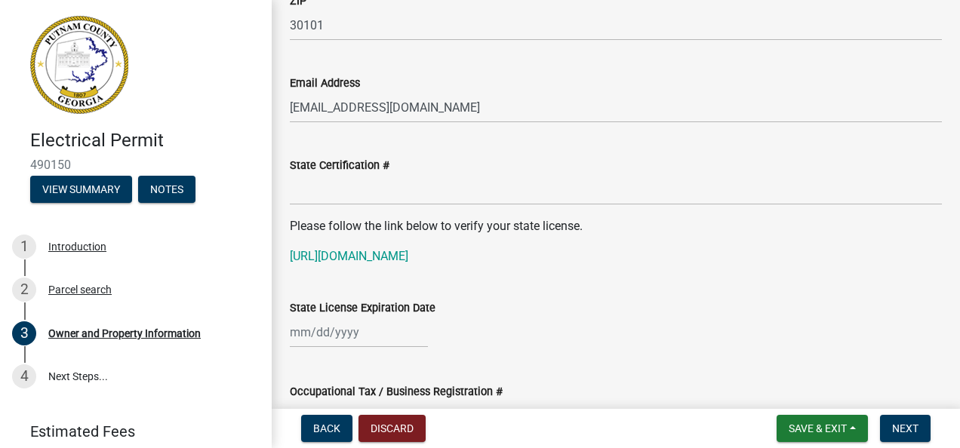
scroll to position [1866, 0]
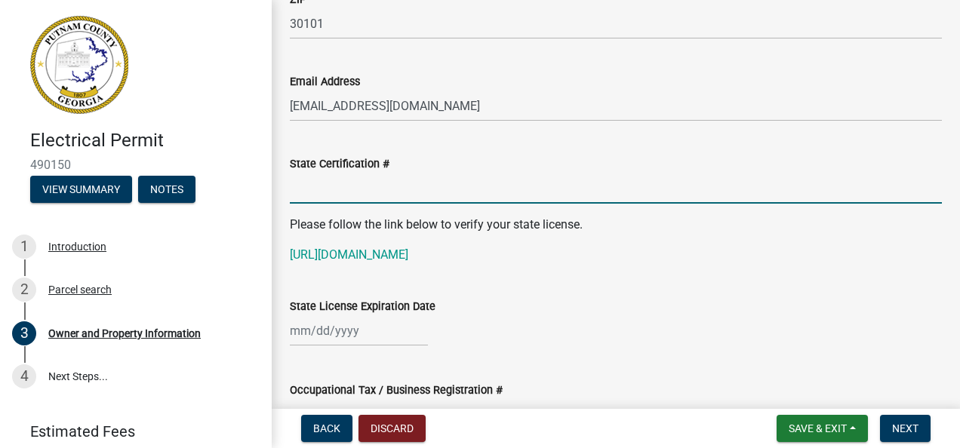
click at [349, 192] on input "State Certification #" at bounding box center [616, 188] width 652 height 31
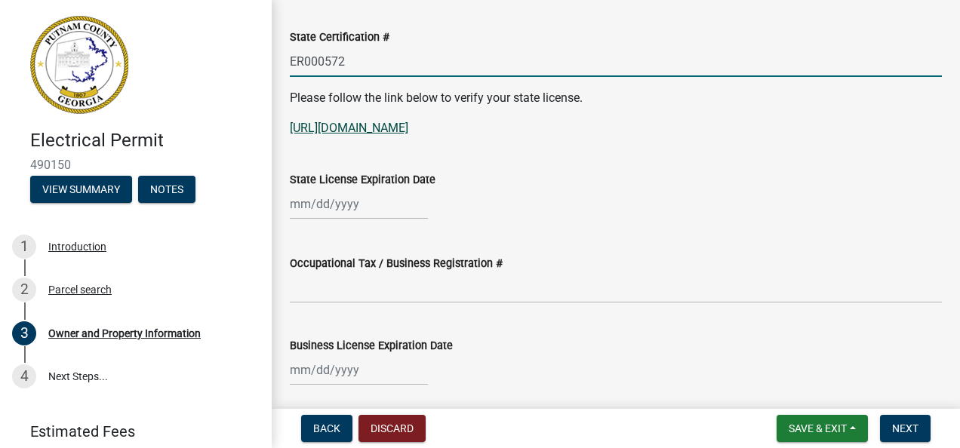
scroll to position [2015, 0]
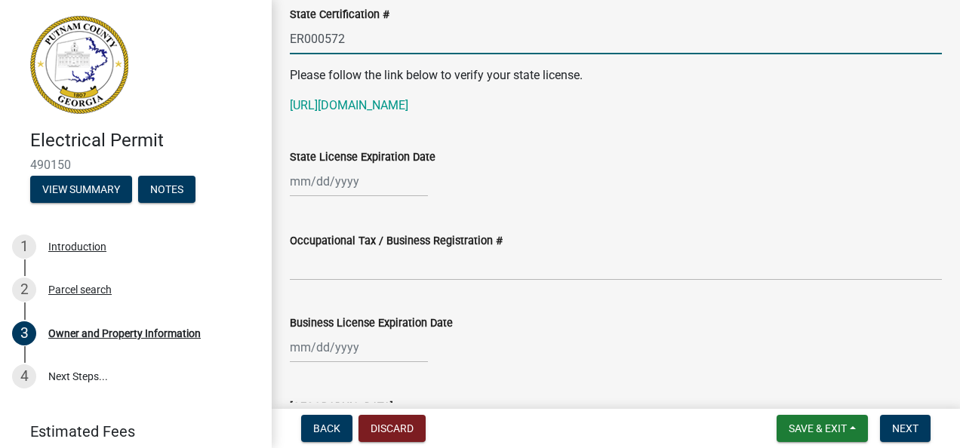
type input "ER000572"
select select "10"
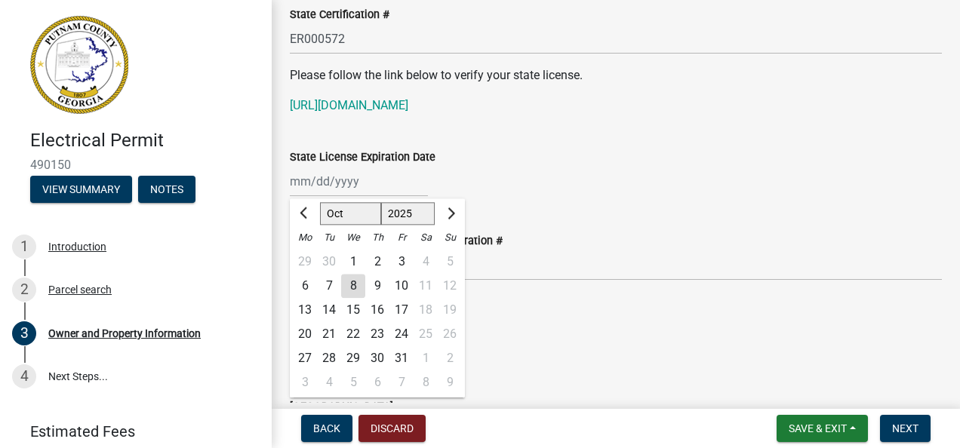
click at [302, 180] on div "[PERSON_NAME] Feb Mar Apr [PERSON_NAME][DATE] Oct Nov [DATE] 1526 1527 1528 152…" at bounding box center [359, 181] width 138 height 31
click at [397, 209] on select "1525 1526 1527 1528 1529 1530 1531 1532 1533 1534 1535 1536 1537 1538 1539 1540…" at bounding box center [408, 214] width 54 height 23
select select "2026"
click at [381, 203] on select "1525 1526 1527 1528 1529 1530 1531 1532 1533 1534 1535 1536 1537 1538 1539 1540…" at bounding box center [408, 214] width 54 height 23
click at [349, 214] on select "Jan Feb Mar Apr May Jun [DATE] Aug Sep Oct Nov Dec" at bounding box center [350, 214] width 61 height 23
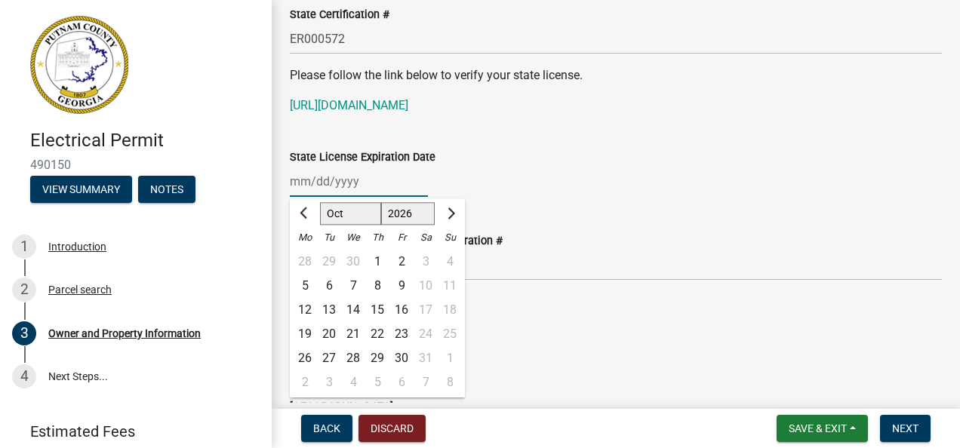
select select "6"
click at [320, 203] on select "Jan Feb Mar Apr May Jun [DATE] Aug Sep Oct Nov Dec" at bounding box center [350, 214] width 61 height 23
click at [329, 352] on div "30" at bounding box center [329, 359] width 24 height 24
type input "[DATE]"
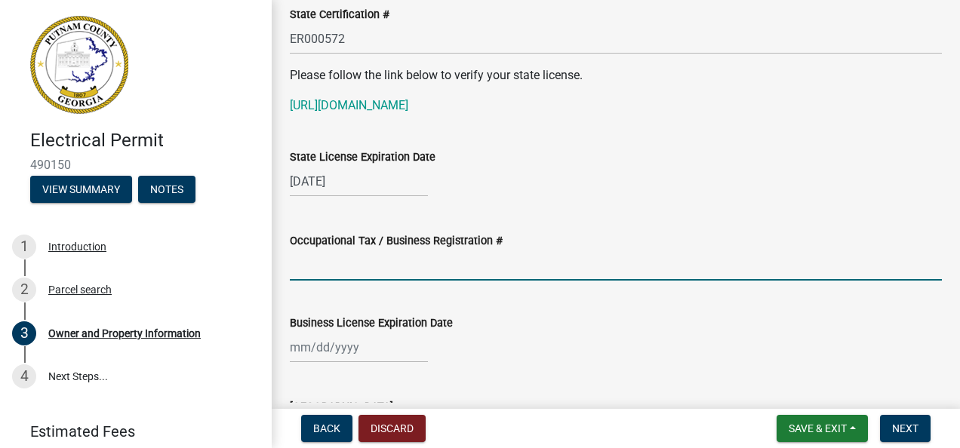
click at [340, 267] on input "Occupational Tax / Business Registration #" at bounding box center [616, 265] width 652 height 31
click at [341, 263] on input "LGB-177-44825" at bounding box center [616, 265] width 652 height 31
click at [356, 264] on input "LGB-17744825" at bounding box center [616, 265] width 652 height 31
click at [386, 264] on input "LGB-177448-25" at bounding box center [616, 265] width 652 height 31
type input "LGB-177448-2020"
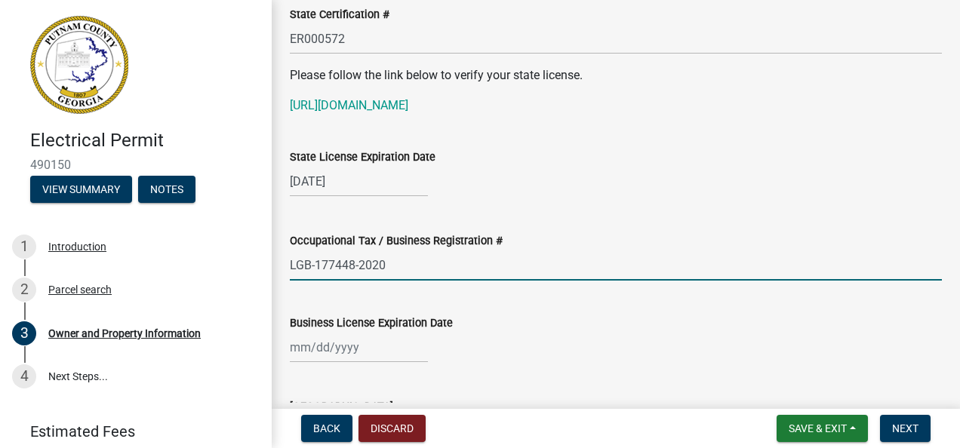
select select "10"
select select "2025"
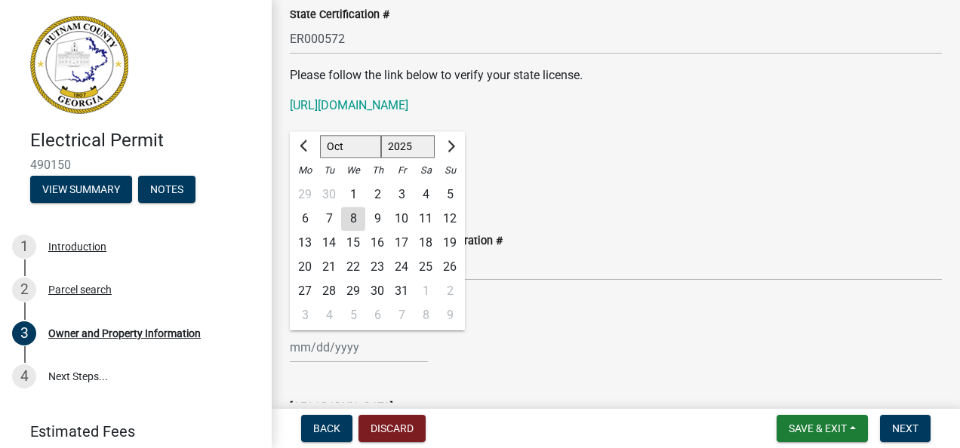
click at [299, 347] on div "[PERSON_NAME] Feb Mar Apr [PERSON_NAME][DATE] Oct Nov [DATE] 1526 1527 1528 152…" at bounding box center [359, 347] width 138 height 31
click at [449, 144] on span "Next month" at bounding box center [449, 145] width 11 height 11
select select "12"
click at [358, 281] on div "31" at bounding box center [353, 292] width 24 height 24
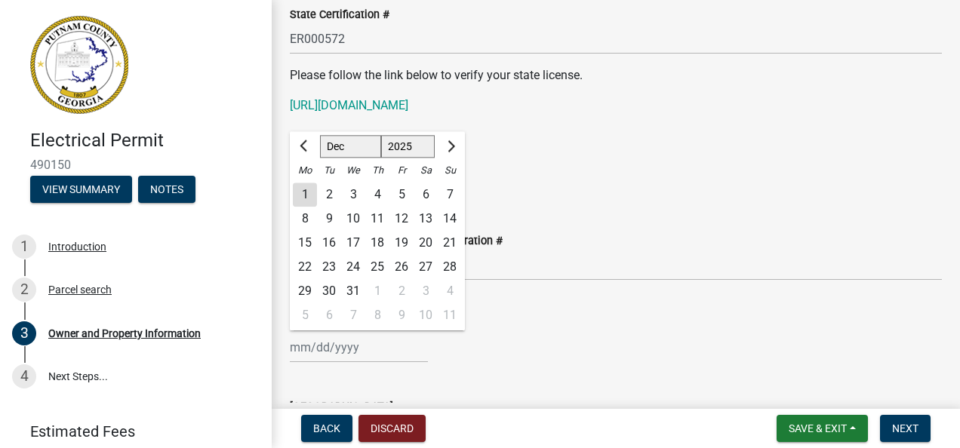
type input "[DATE]"
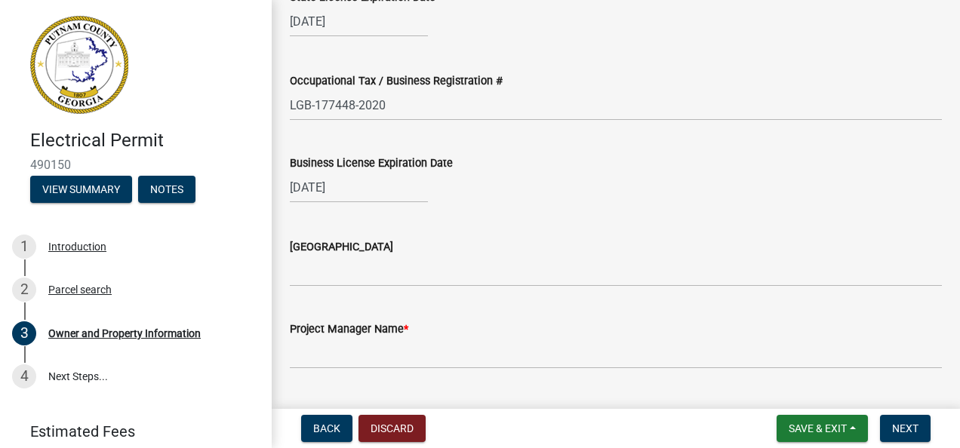
scroll to position [2175, 0]
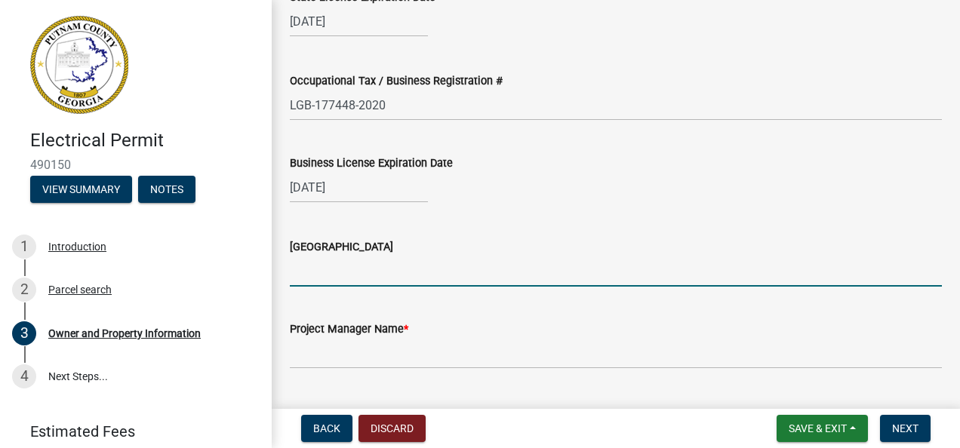
click at [356, 271] on input "[GEOGRAPHIC_DATA]" at bounding box center [616, 271] width 652 height 31
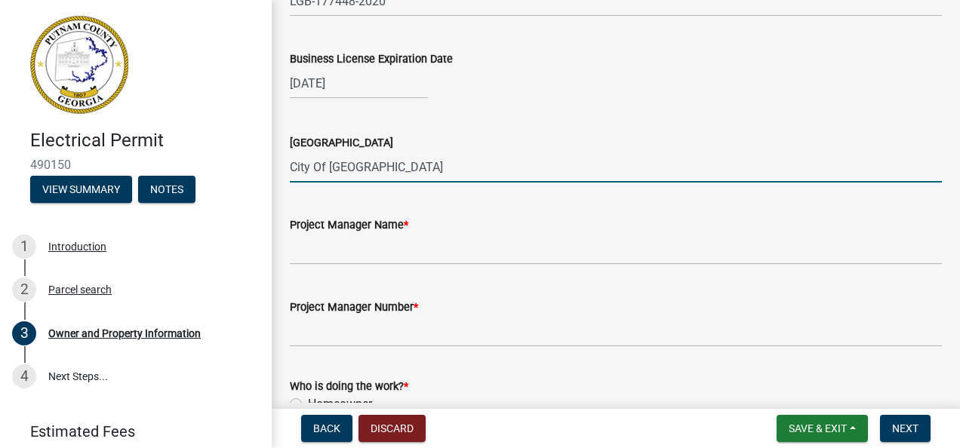
scroll to position [2280, 0]
type input "City Of [GEOGRAPHIC_DATA]"
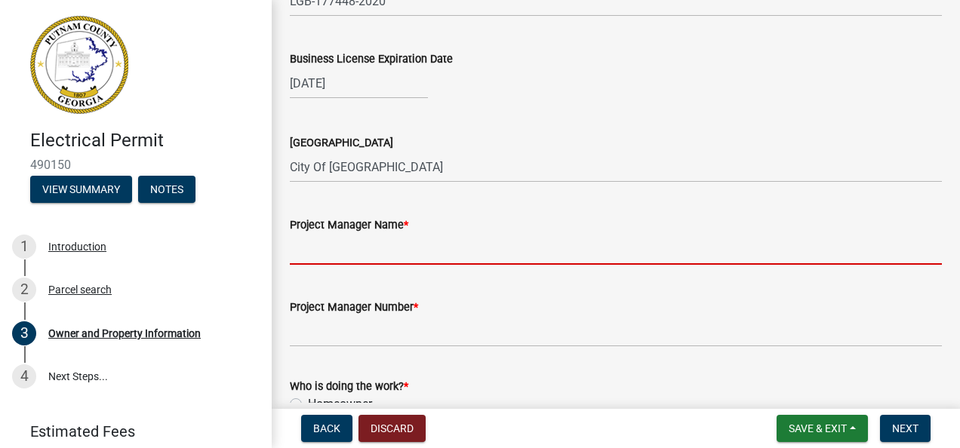
click at [322, 242] on input "Project Manager Name *" at bounding box center [616, 249] width 652 height 31
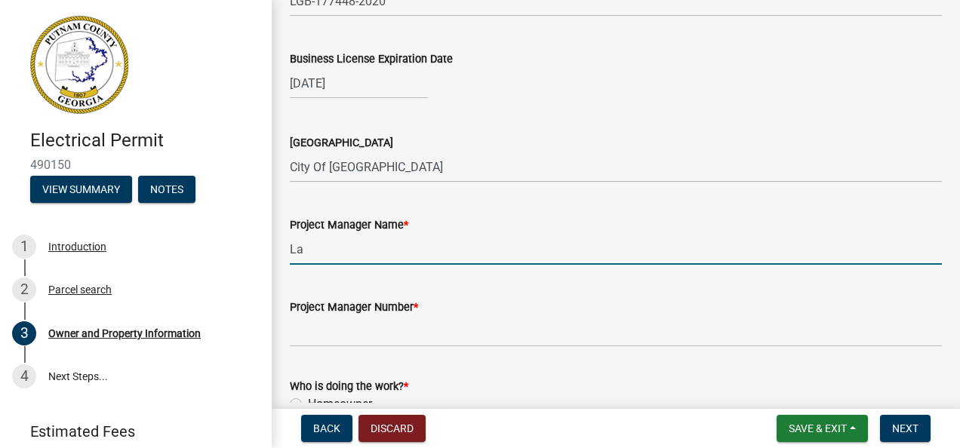
type input "L"
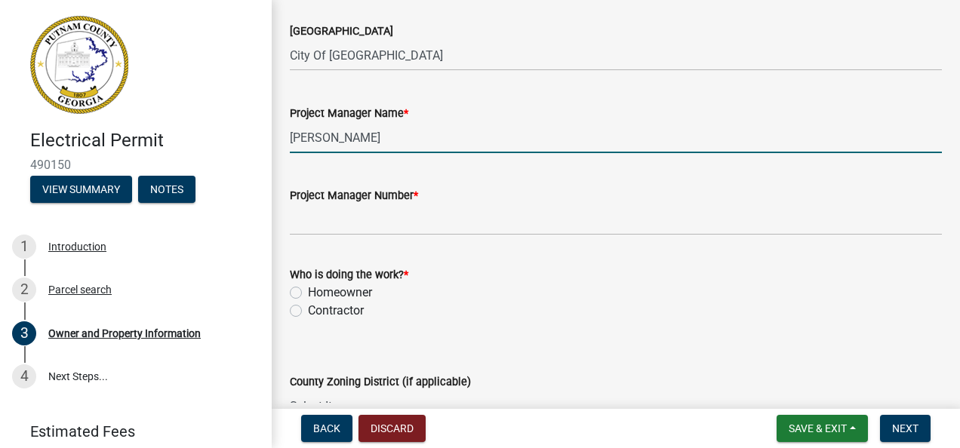
scroll to position [2397, 0]
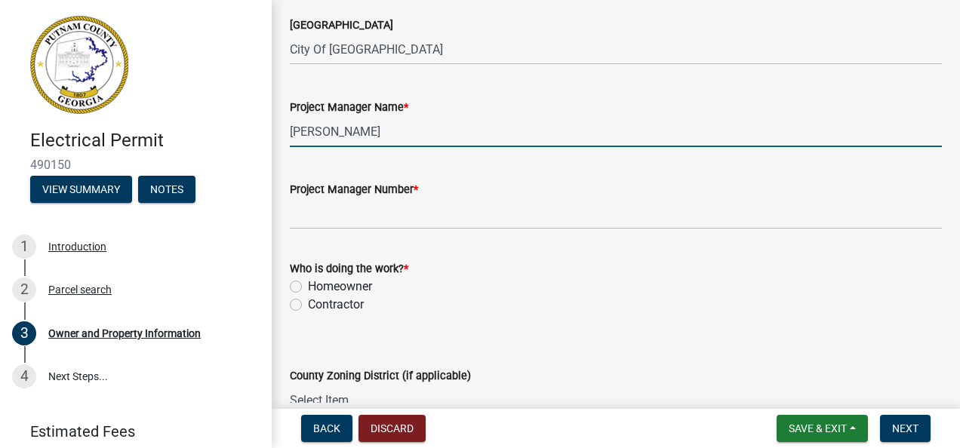
type input "[PERSON_NAME]"
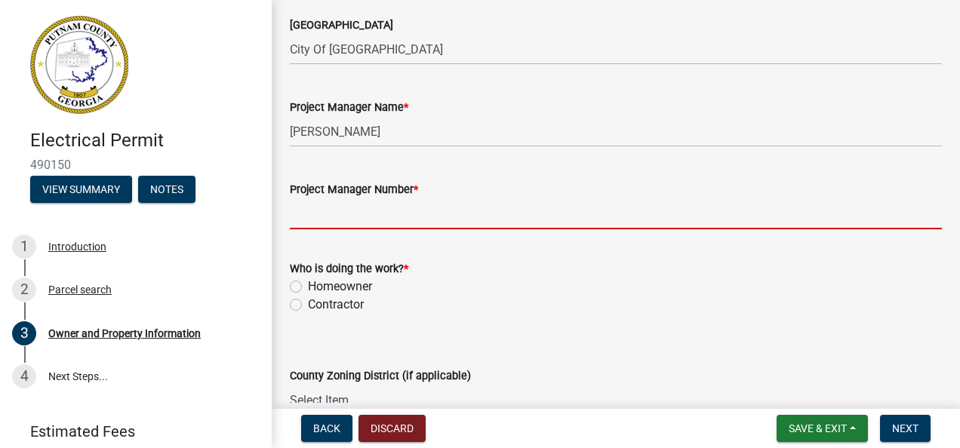
click at [307, 204] on input "Project Manager Number *" at bounding box center [616, 214] width 652 height 31
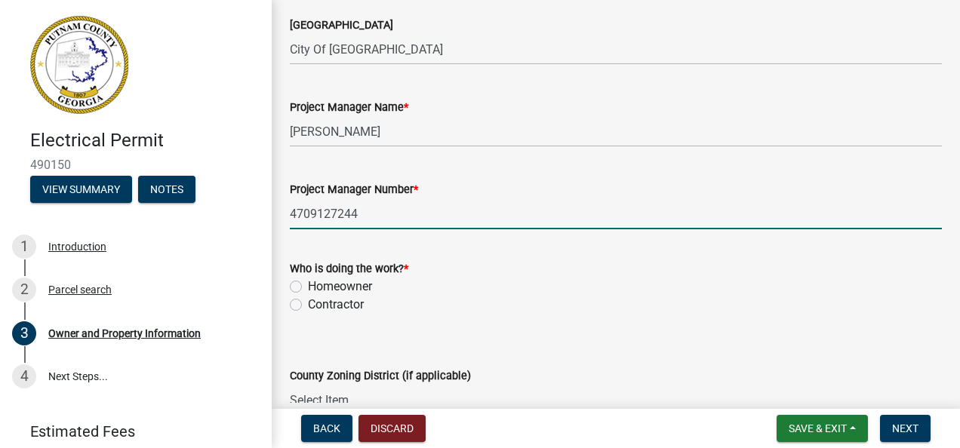
type input "4709127244"
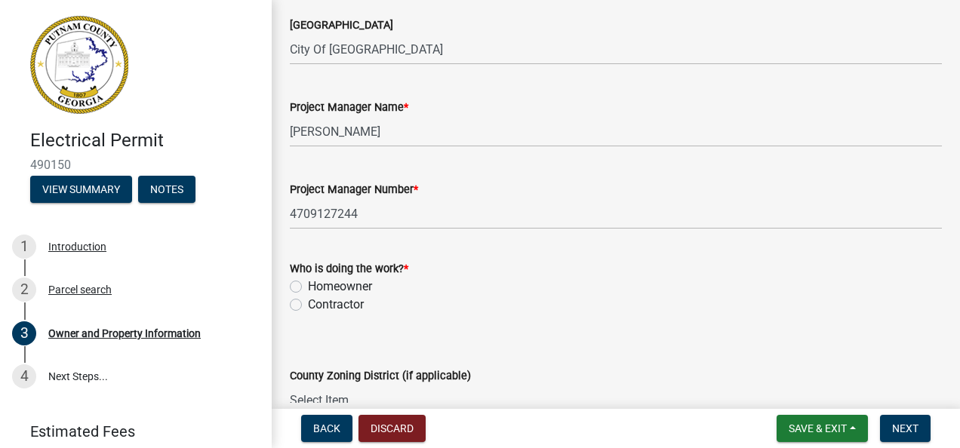
click at [308, 304] on label "Contractor" at bounding box center [336, 305] width 56 height 18
click at [308, 304] on input "Contractor" at bounding box center [313, 301] width 10 height 10
radio input "true"
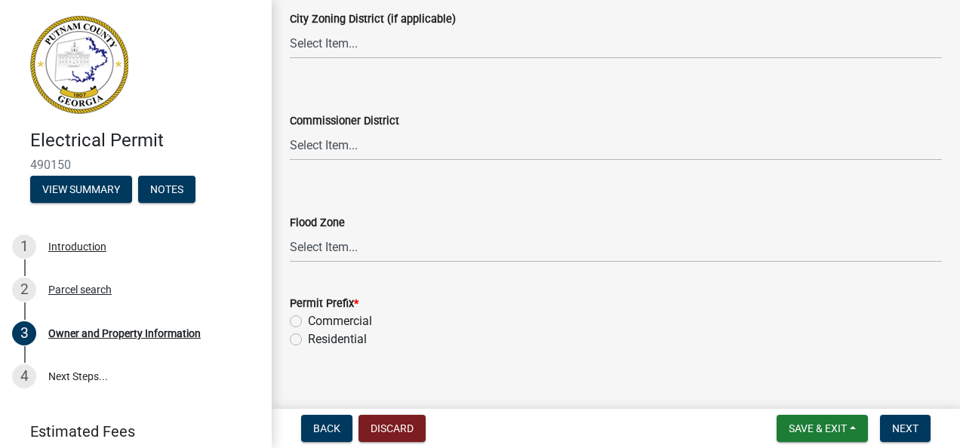
scroll to position [2874, 0]
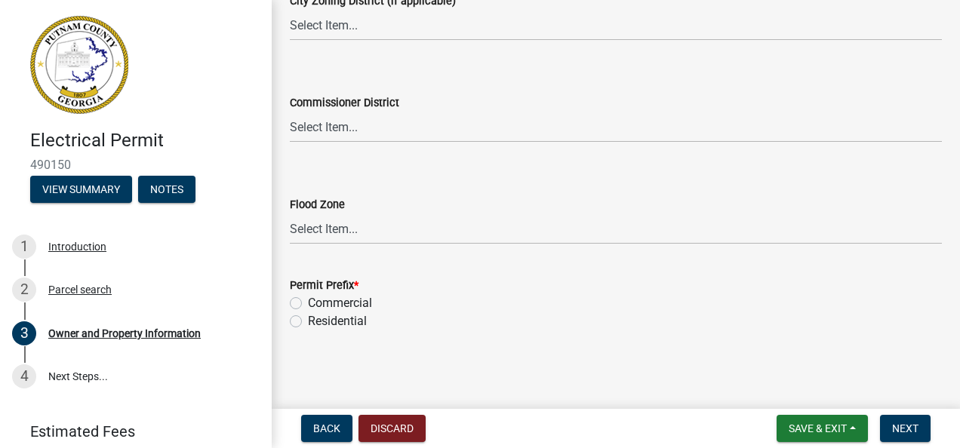
click at [308, 301] on label "Commercial" at bounding box center [340, 303] width 64 height 18
click at [308, 301] on input "Commercial" at bounding box center [313, 299] width 10 height 10
radio input "true"
click at [923, 421] on button "Next" at bounding box center [905, 428] width 51 height 27
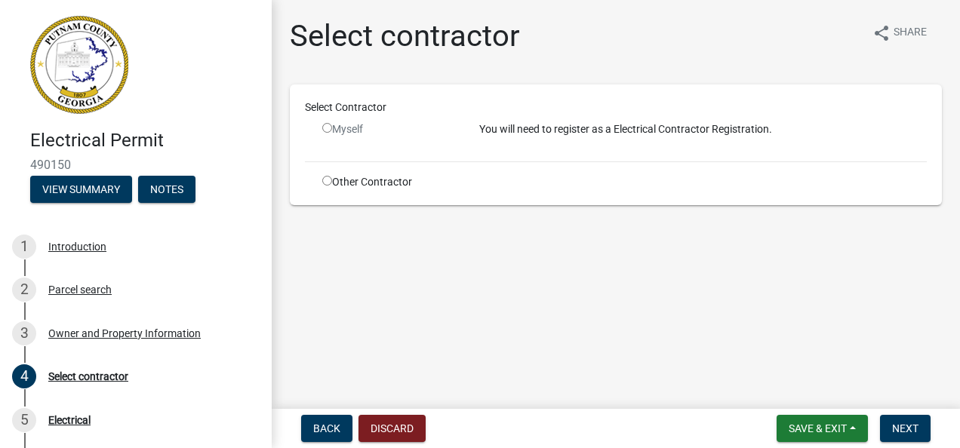
click at [328, 129] on input "radio" at bounding box center [327, 128] width 10 height 10
radio input "false"
click at [326, 182] on input "radio" at bounding box center [327, 181] width 10 height 10
radio input "true"
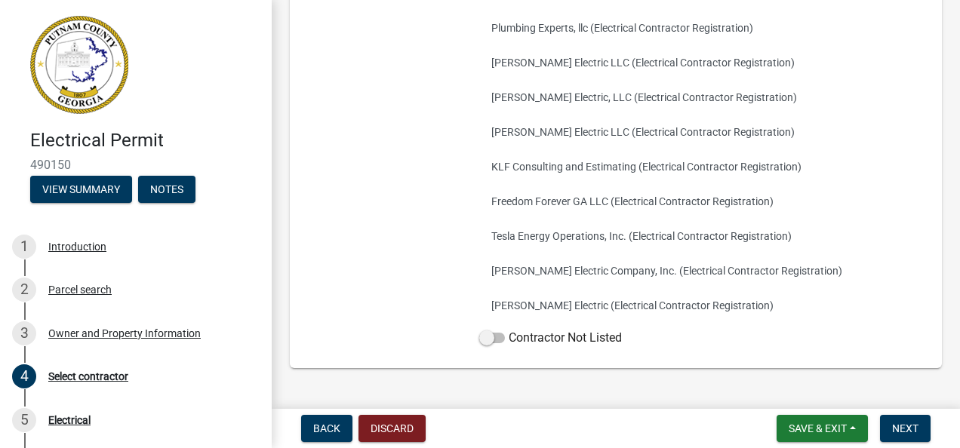
scroll to position [289, 0]
click at [500, 341] on label "Contractor Not Listed" at bounding box center [550, 337] width 143 height 18
click at [509, 328] on input "Contractor Not Listed" at bounding box center [509, 328] width 0 height 0
click at [907, 435] on span "Next" at bounding box center [905, 429] width 26 height 12
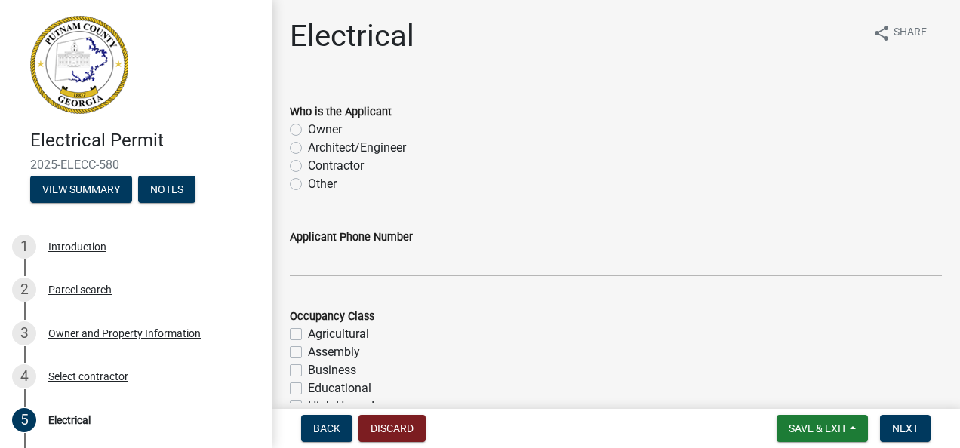
click at [308, 170] on label "Contractor" at bounding box center [336, 166] width 56 height 18
click at [308, 167] on input "Contractor" at bounding box center [313, 162] width 10 height 10
radio input "true"
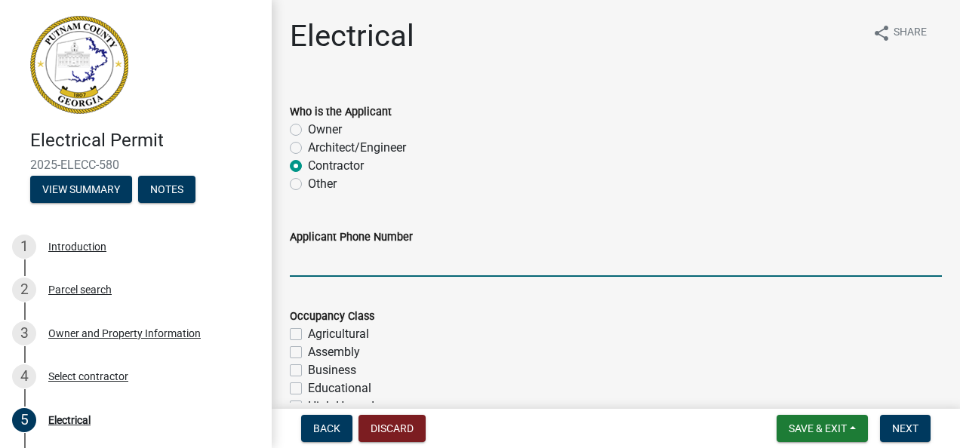
click at [336, 262] on input "Applicant Phone Number" at bounding box center [616, 261] width 652 height 31
type input "4042710845"
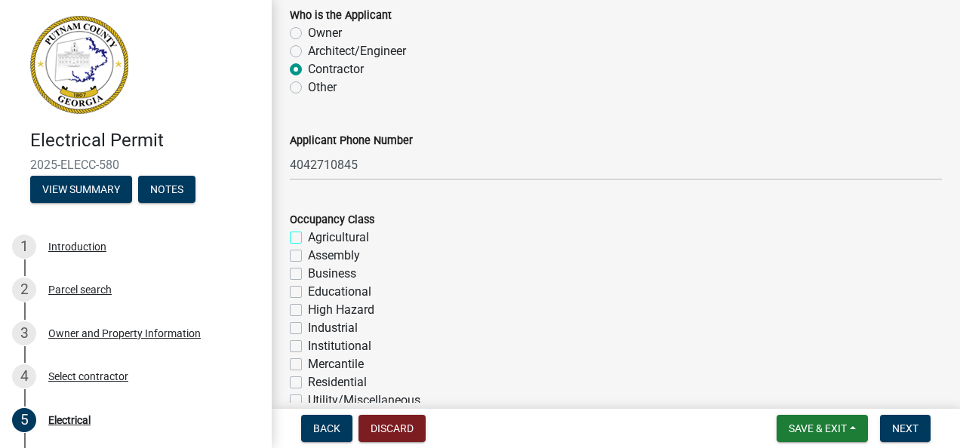
scroll to position [112, 0]
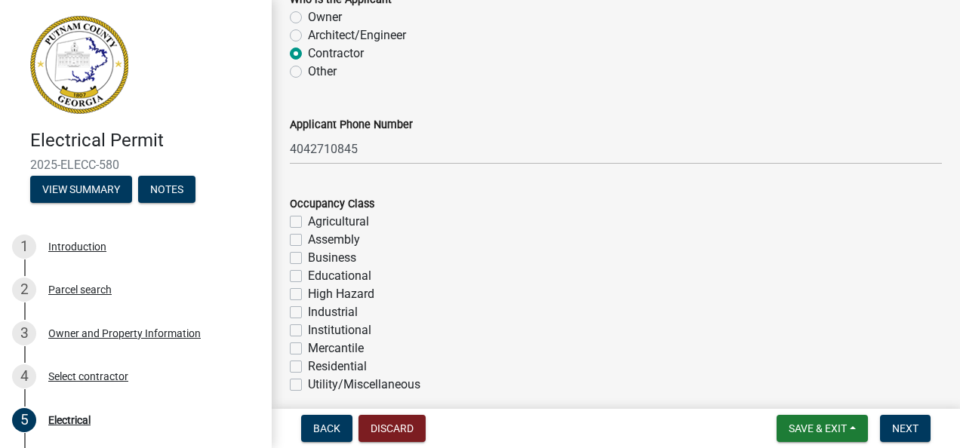
click at [308, 256] on label "Business" at bounding box center [332, 258] width 48 height 18
click at [308, 256] on input "Business" at bounding box center [313, 254] width 10 height 10
checkbox input "true"
checkbox input "false"
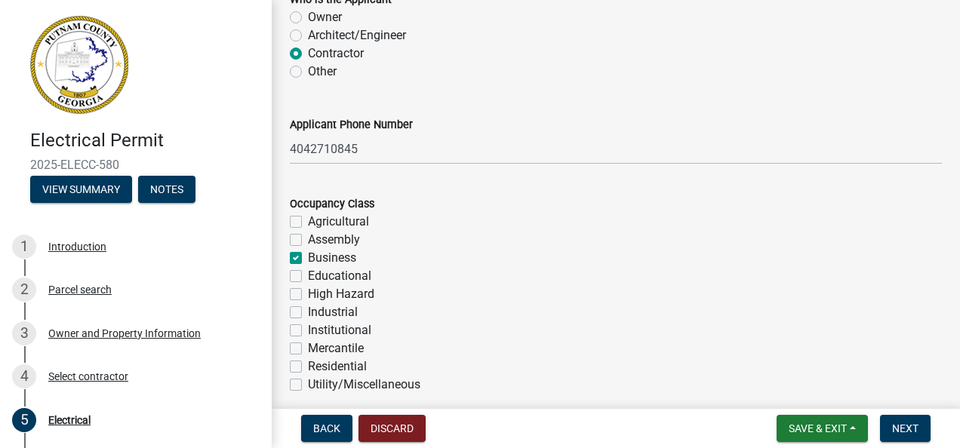
checkbox input "true"
checkbox input "false"
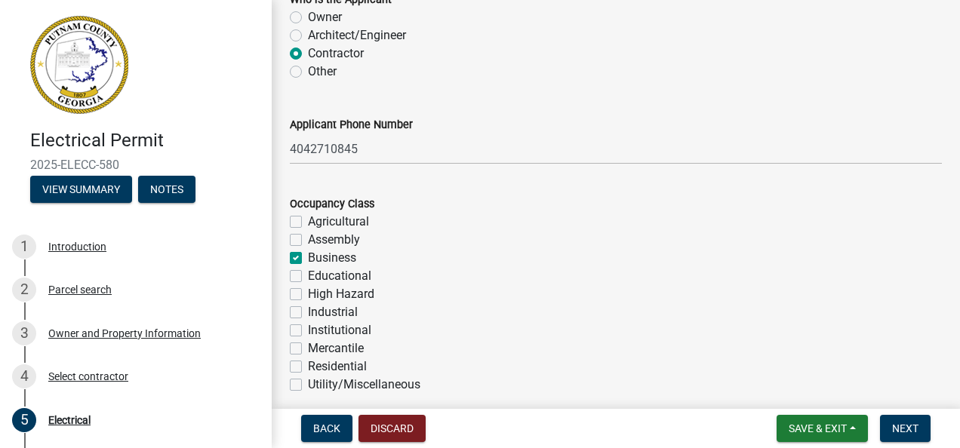
checkbox input "false"
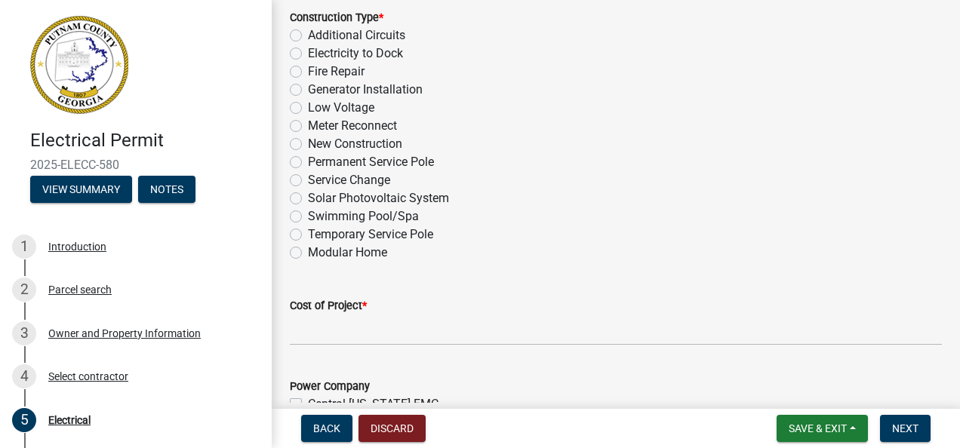
scroll to position [536, 0]
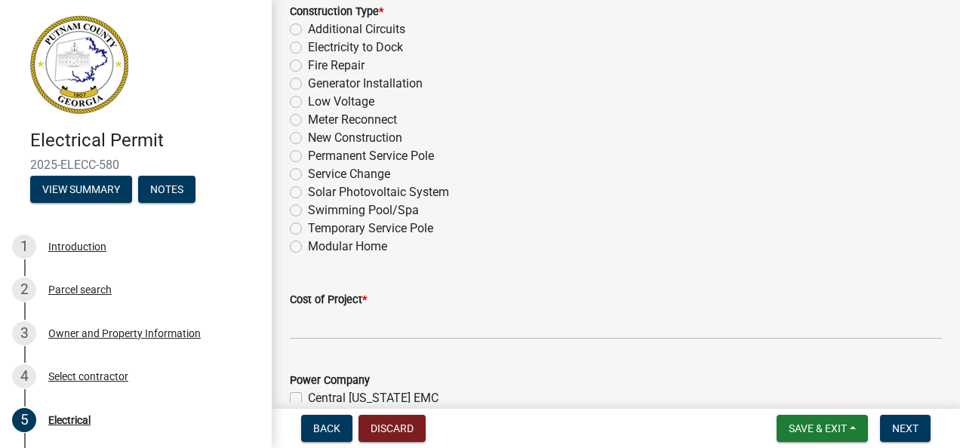
click at [308, 32] on label "Additional Circuits" at bounding box center [356, 29] width 97 height 18
click at [308, 30] on input "Additional Circuits" at bounding box center [313, 25] width 10 height 10
radio input "true"
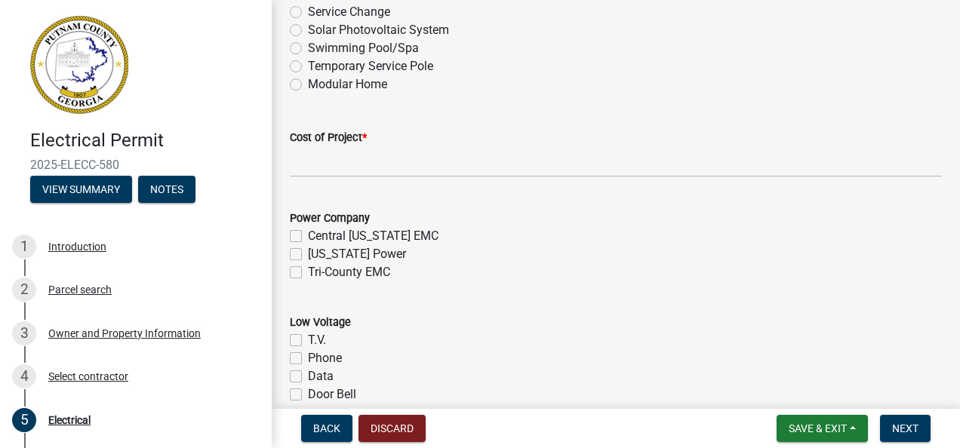
scroll to position [699, 0]
click at [308, 257] on label "[US_STATE] Power" at bounding box center [357, 254] width 98 height 18
click at [308, 254] on input "[US_STATE] Power" at bounding box center [313, 250] width 10 height 10
checkbox input "true"
checkbox input "false"
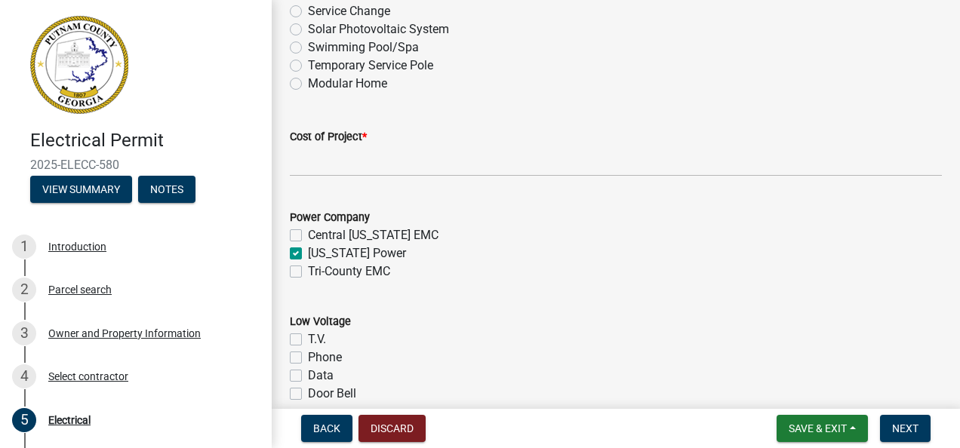
checkbox input "true"
checkbox input "false"
click at [322, 178] on wm-data-entity-input "Cost of Project *" at bounding box center [616, 148] width 652 height 84
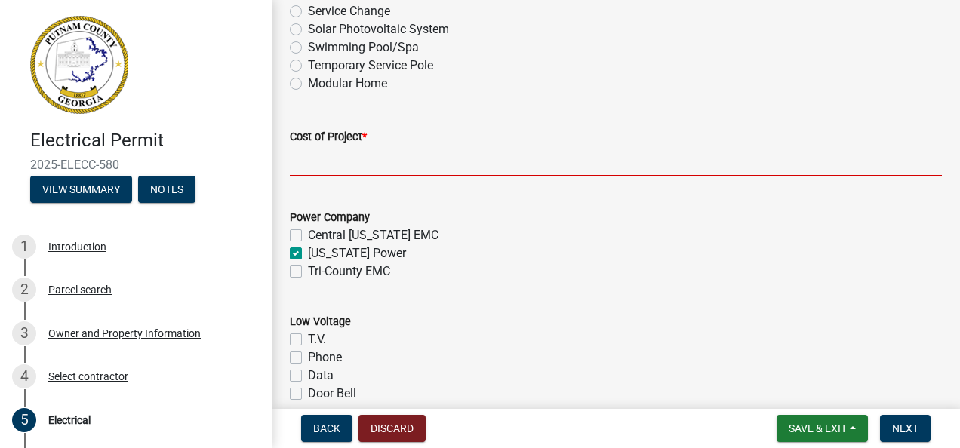
click at [326, 165] on input "text" at bounding box center [616, 161] width 652 height 31
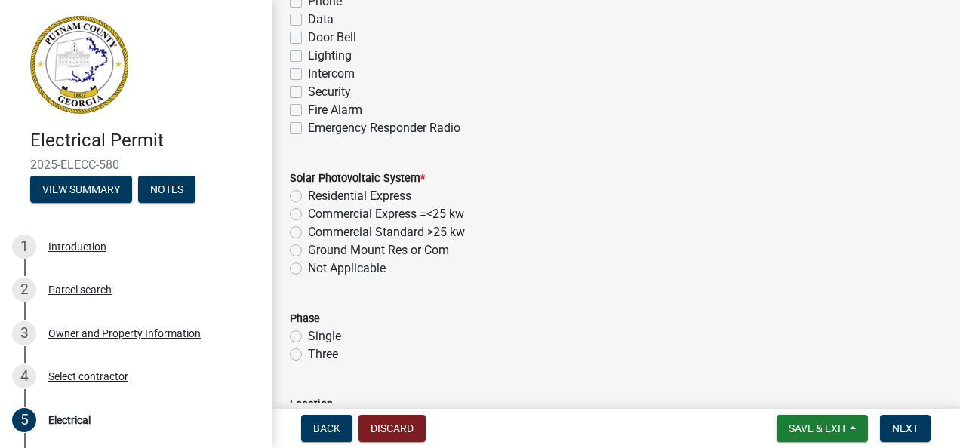
scroll to position [1057, 0]
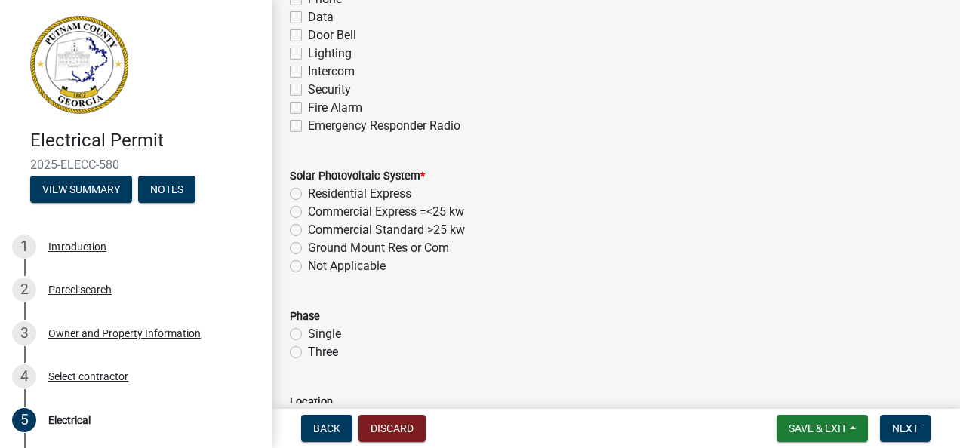
type input "3400"
click at [308, 211] on label "Commercial Express =<25 kw" at bounding box center [386, 212] width 156 height 18
click at [308, 211] on input "Commercial Express =<25 kw" at bounding box center [313, 208] width 10 height 10
radio input "true"
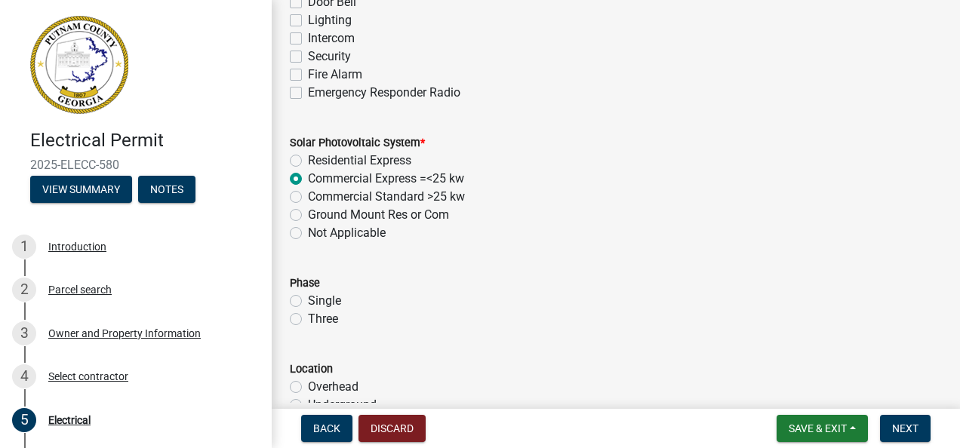
scroll to position [1097, 0]
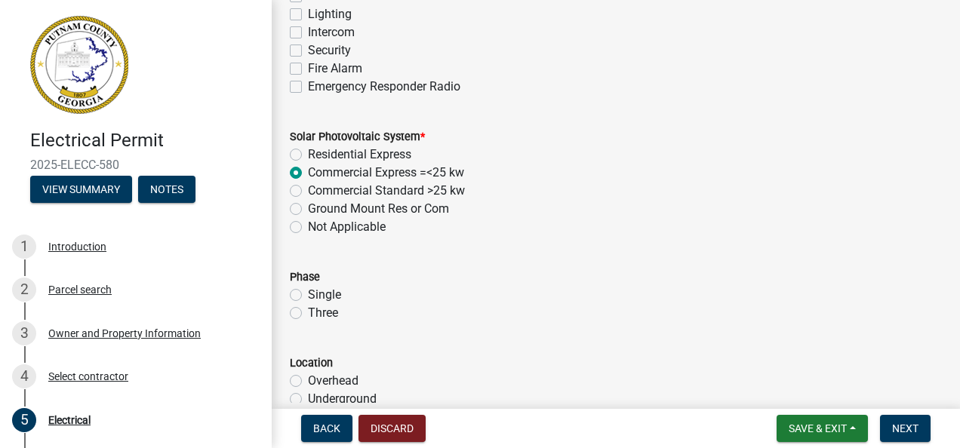
click at [308, 293] on label "Single" at bounding box center [324, 295] width 33 height 18
click at [308, 293] on input "Single" at bounding box center [313, 291] width 10 height 10
radio input "true"
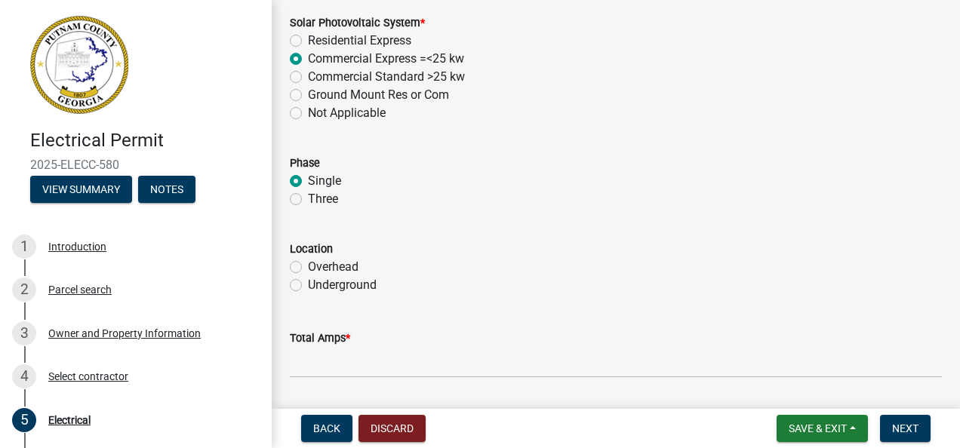
scroll to position [1211, 0]
click at [308, 266] on label "Overhead" at bounding box center [333, 266] width 51 height 18
click at [308, 266] on input "Overhead" at bounding box center [313, 262] width 10 height 10
radio input "true"
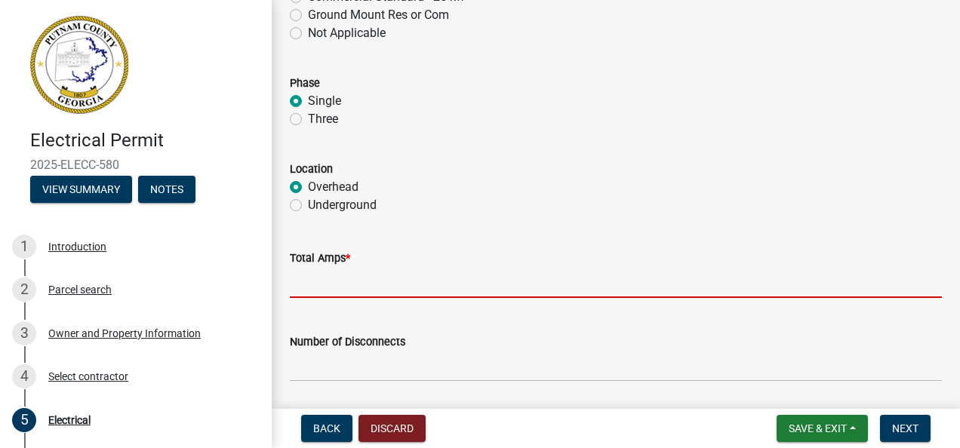
click at [318, 294] on input "text" at bounding box center [616, 282] width 652 height 31
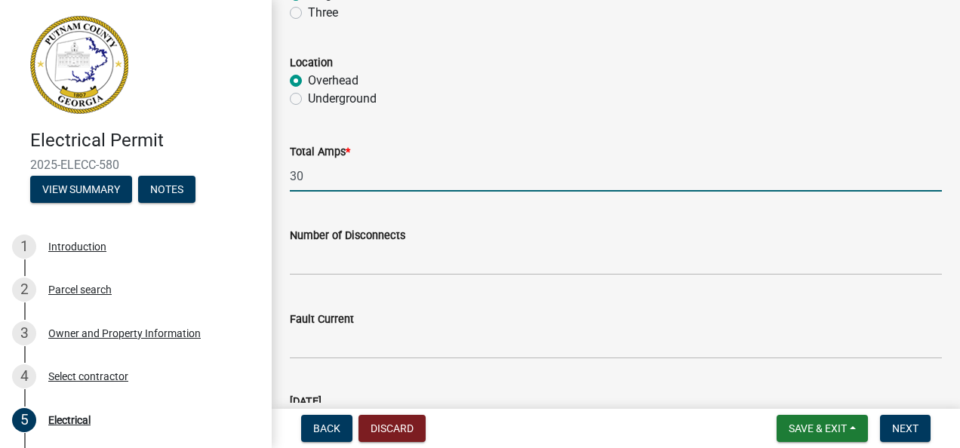
scroll to position [1398, 0]
type input "30"
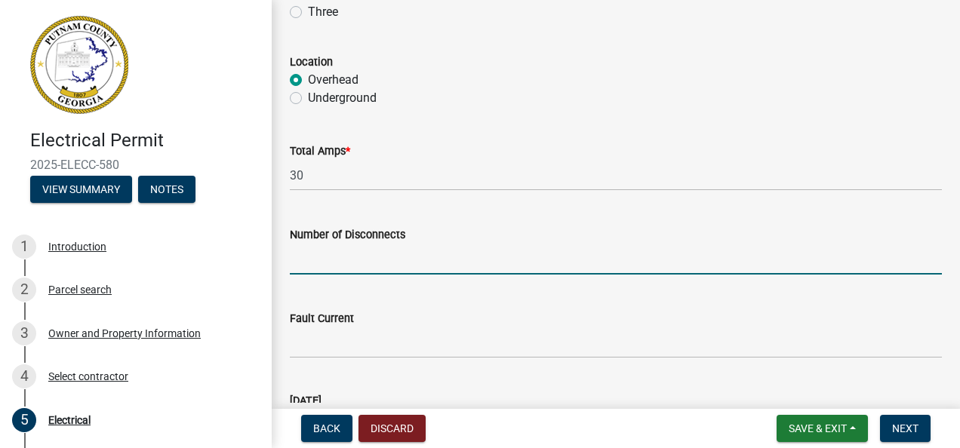
click at [321, 257] on input "text" at bounding box center [616, 259] width 652 height 31
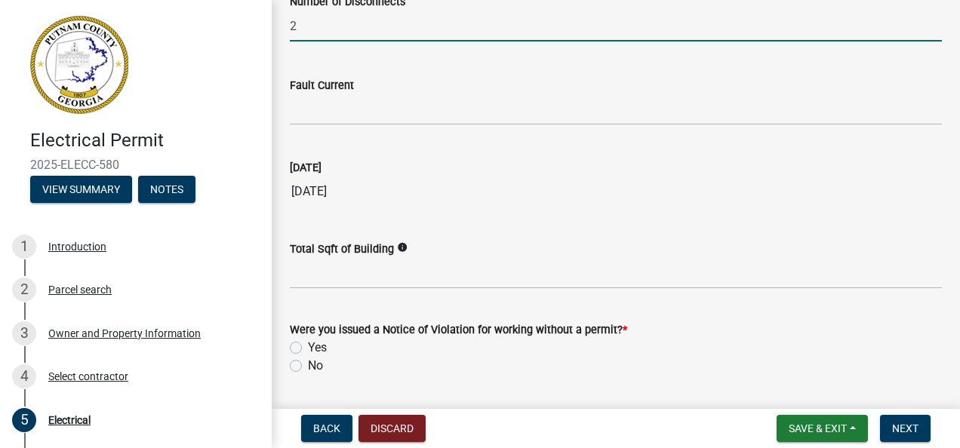
scroll to position [1632, 0]
type input "2"
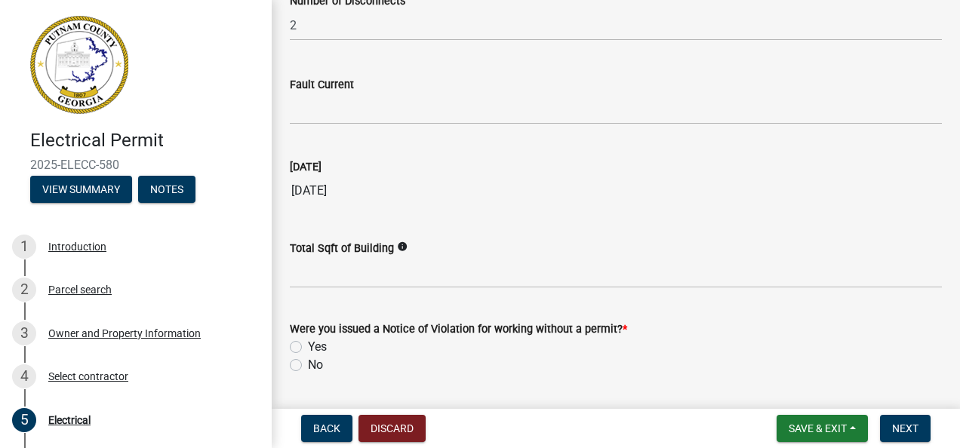
click at [308, 363] on label "No" at bounding box center [315, 365] width 15 height 18
click at [308, 363] on input "No" at bounding box center [313, 361] width 10 height 10
radio input "true"
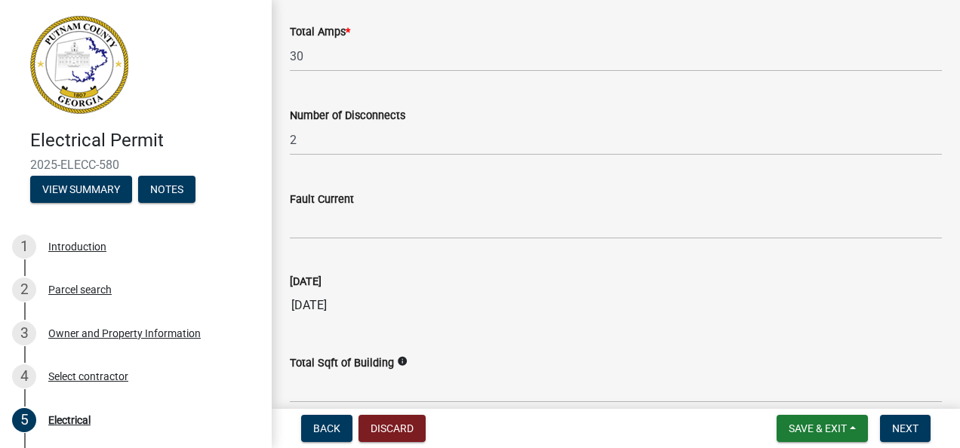
scroll to position [1675, 0]
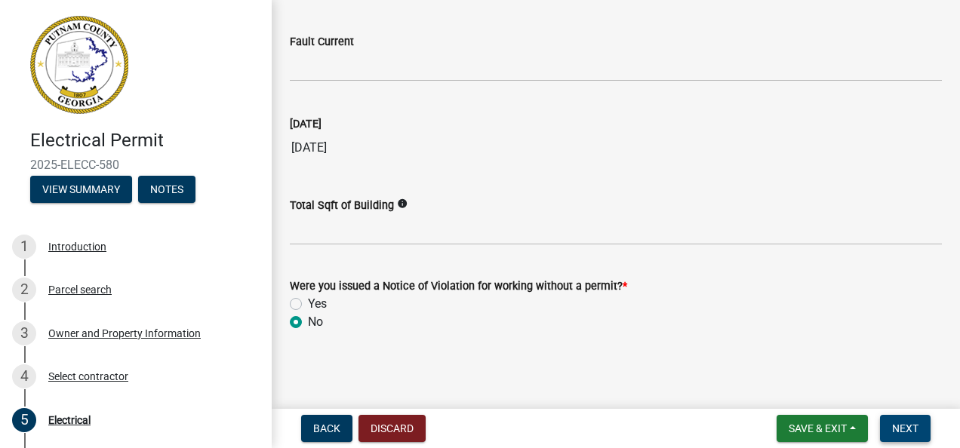
click at [913, 425] on span "Next" at bounding box center [905, 429] width 26 height 12
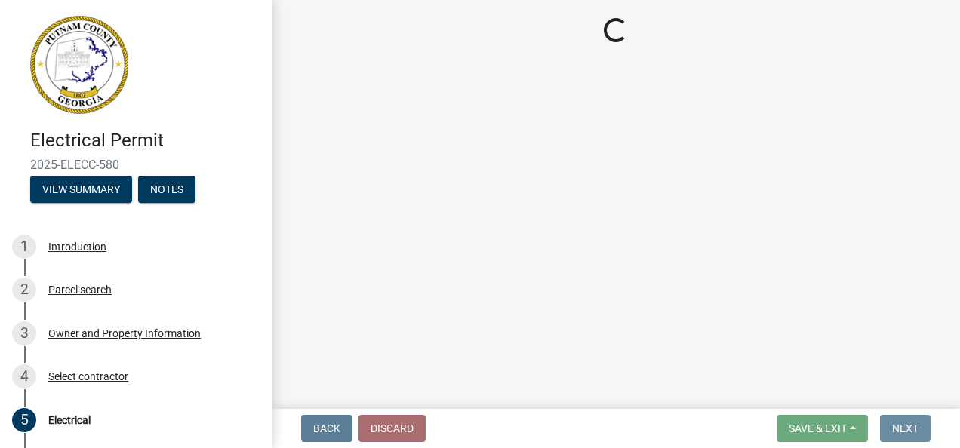
scroll to position [0, 0]
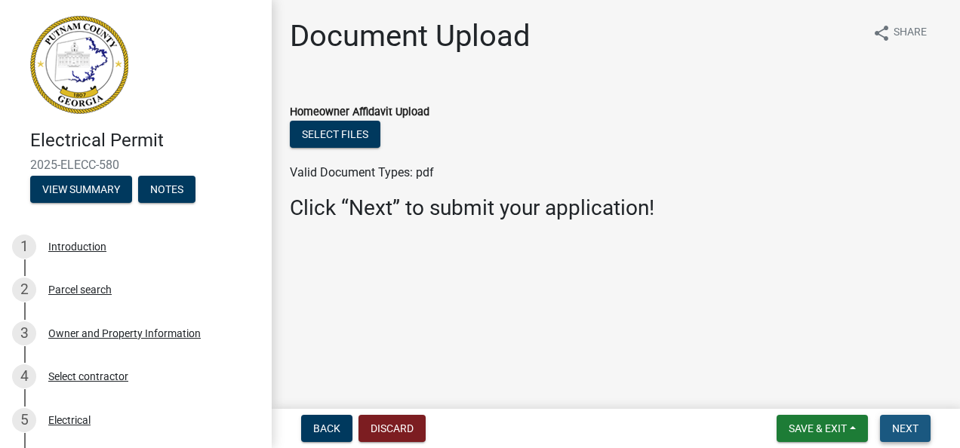
click at [913, 425] on span "Next" at bounding box center [905, 429] width 26 height 12
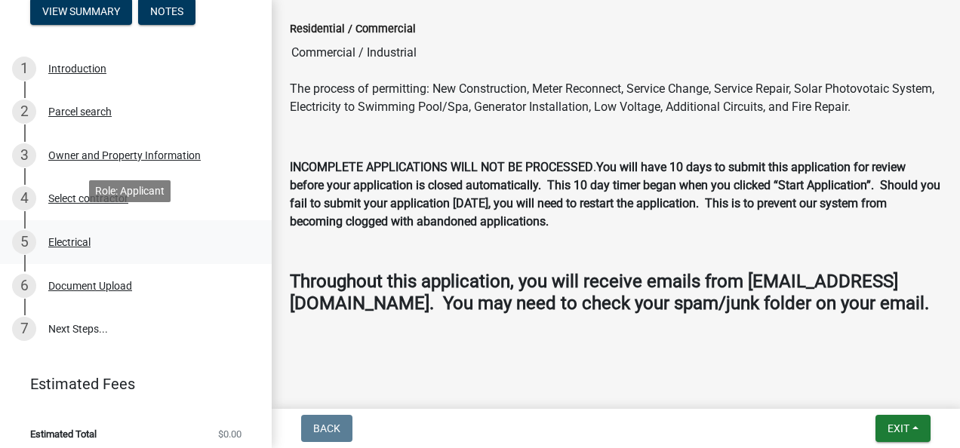
scroll to position [187, 0]
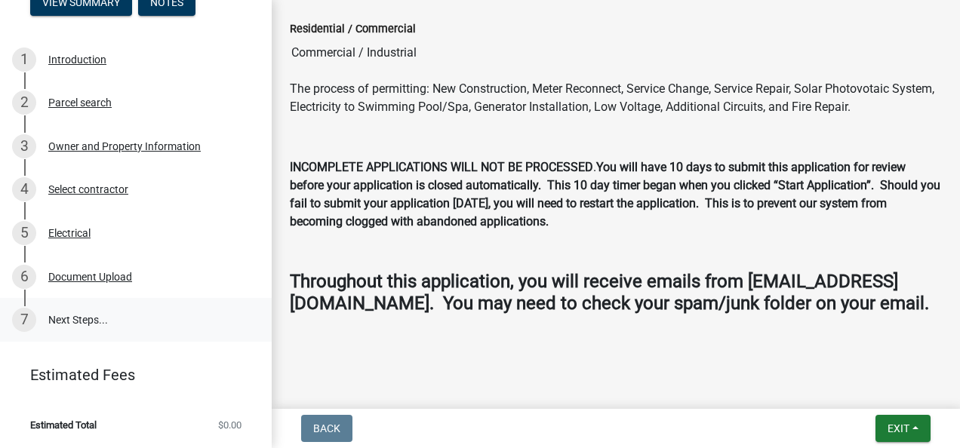
click at [32, 313] on div "7" at bounding box center [24, 320] width 24 height 24
click at [77, 318] on link "7 Next Steps..." at bounding box center [136, 320] width 272 height 44
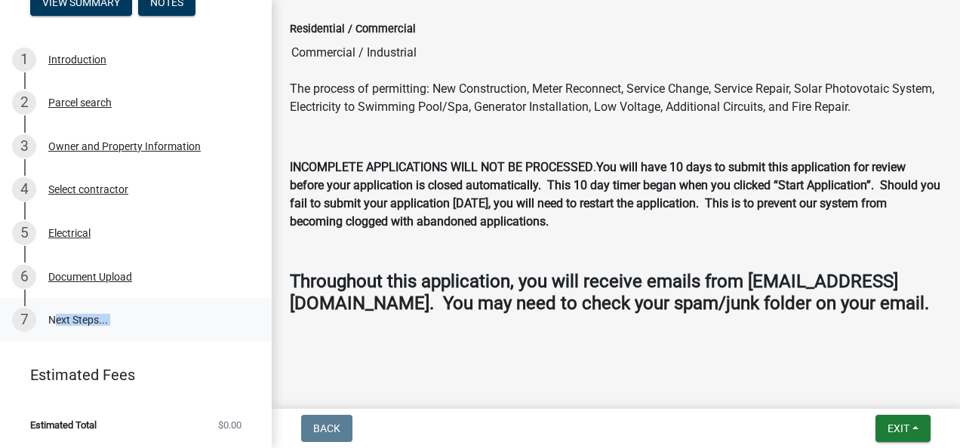
click at [77, 318] on link "7 Next Steps..." at bounding box center [136, 320] width 272 height 44
click at [916, 425] on button "Exit" at bounding box center [903, 428] width 55 height 27
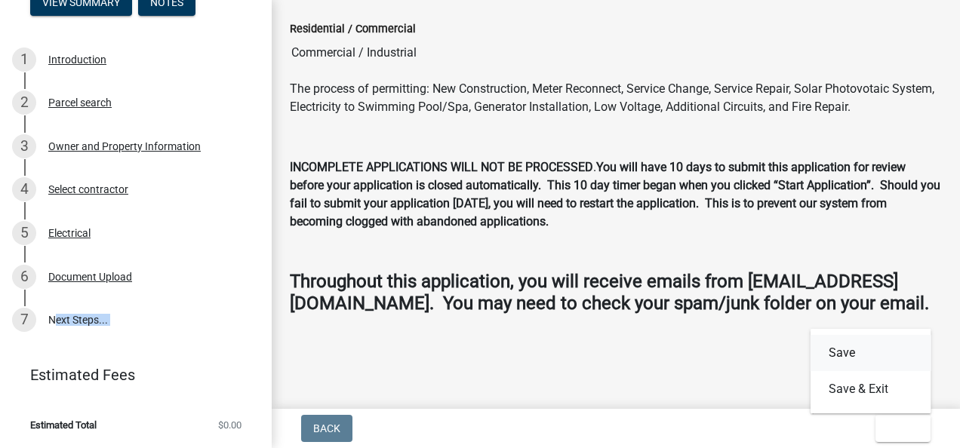
click at [862, 354] on button "Save" at bounding box center [871, 353] width 121 height 36
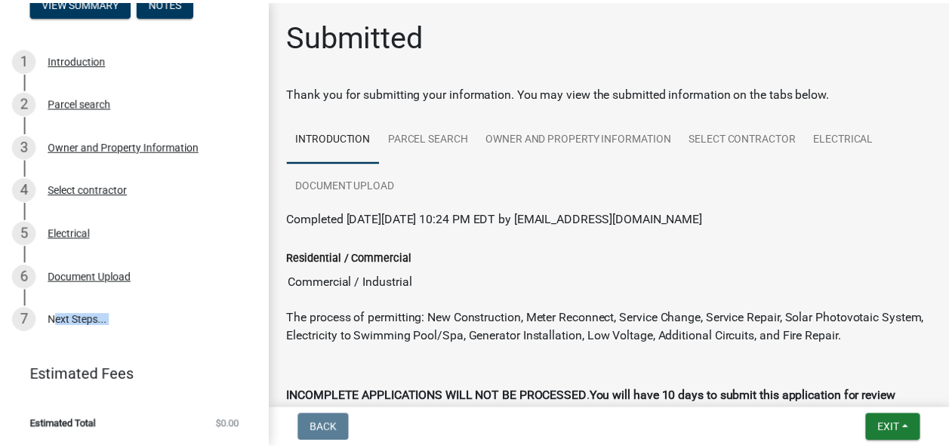
scroll to position [251, 0]
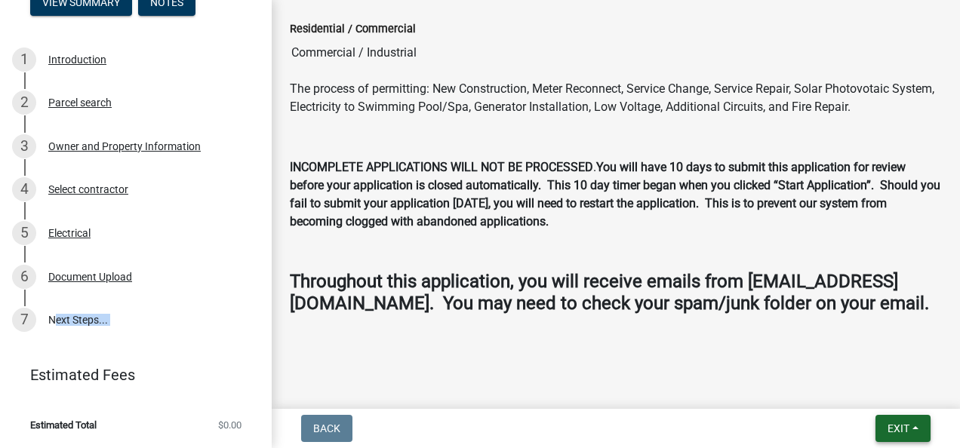
click at [916, 423] on button "Exit" at bounding box center [903, 428] width 55 height 27
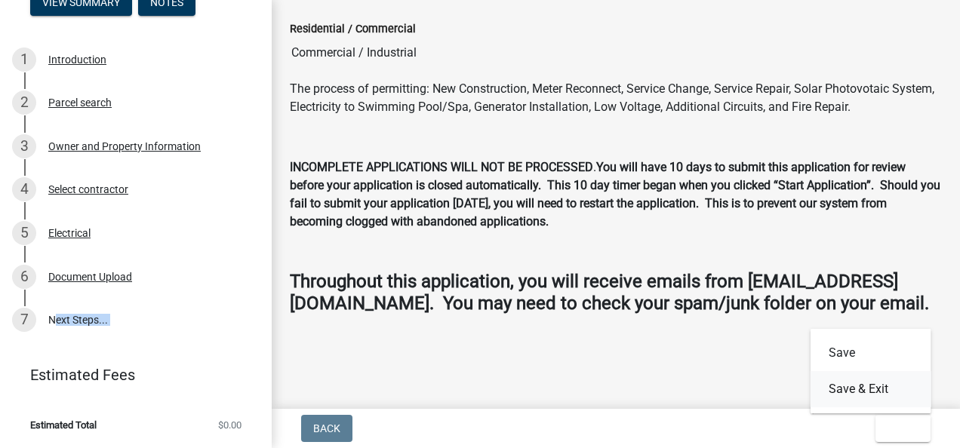
click at [874, 388] on button "Save & Exit" at bounding box center [871, 389] width 121 height 36
